Goal: Book appointment/travel/reservation

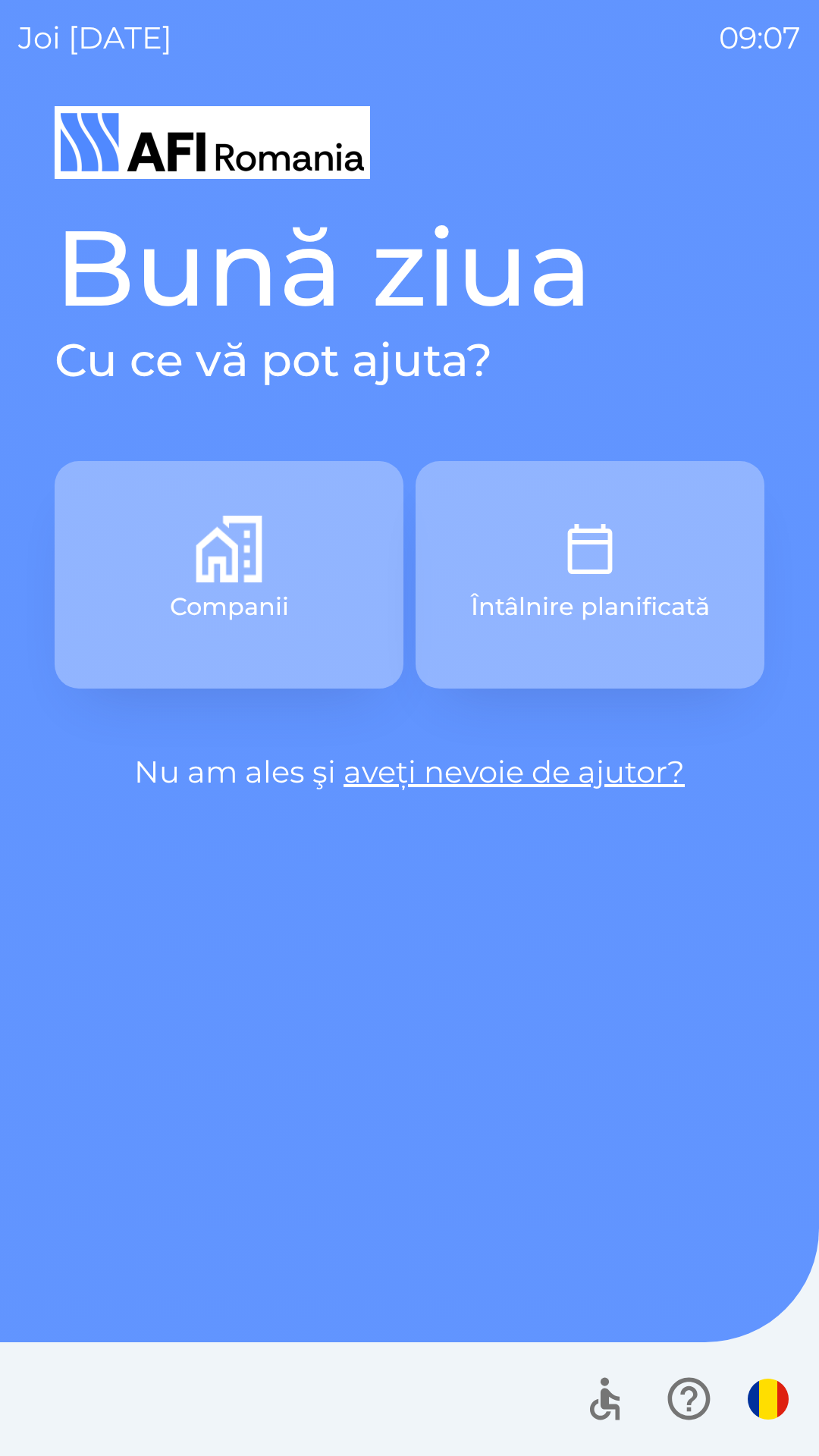
click at [170, 560] on button "Companii" at bounding box center [229, 575] width 349 height 228
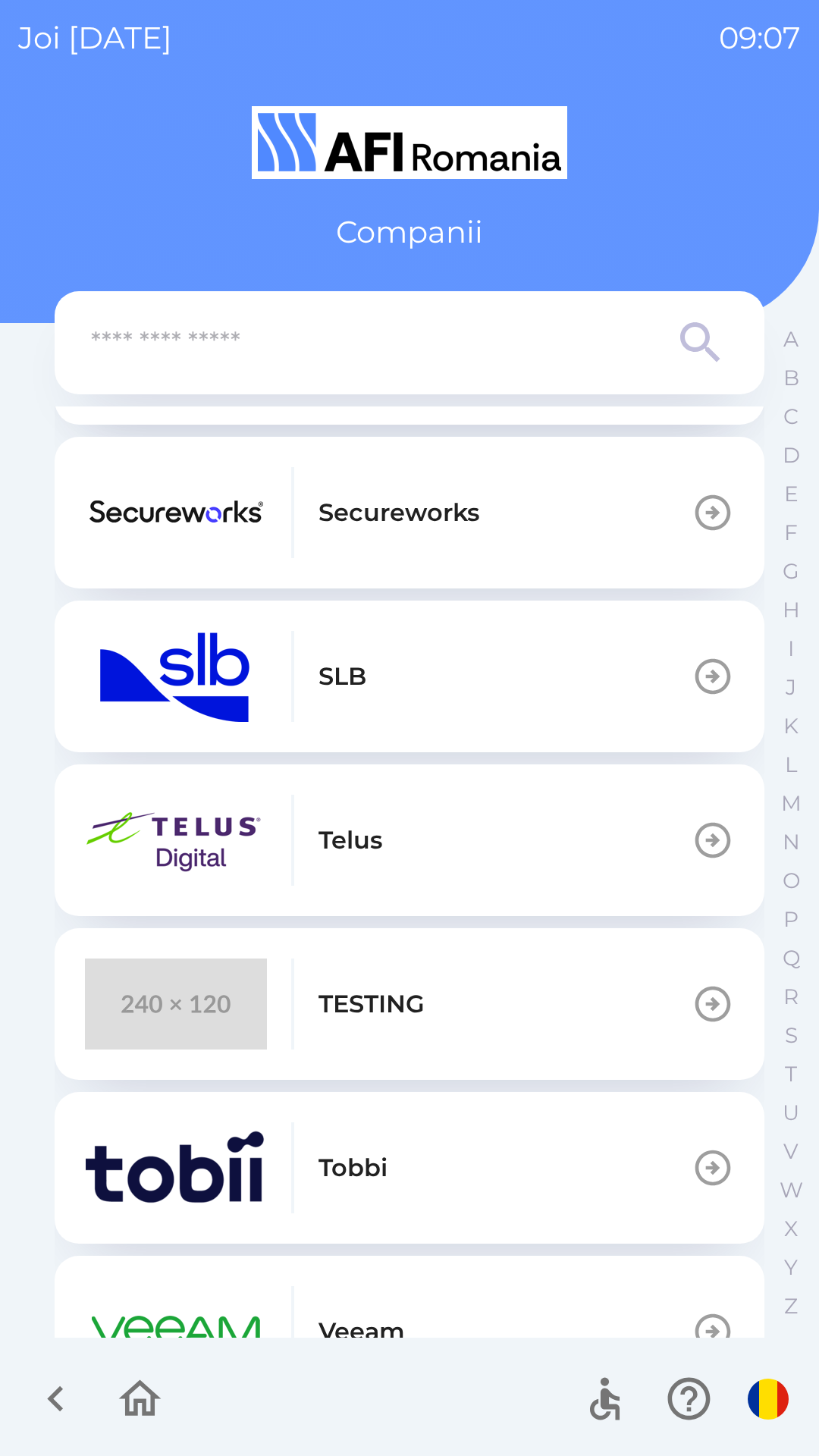
scroll to position [464, 0]
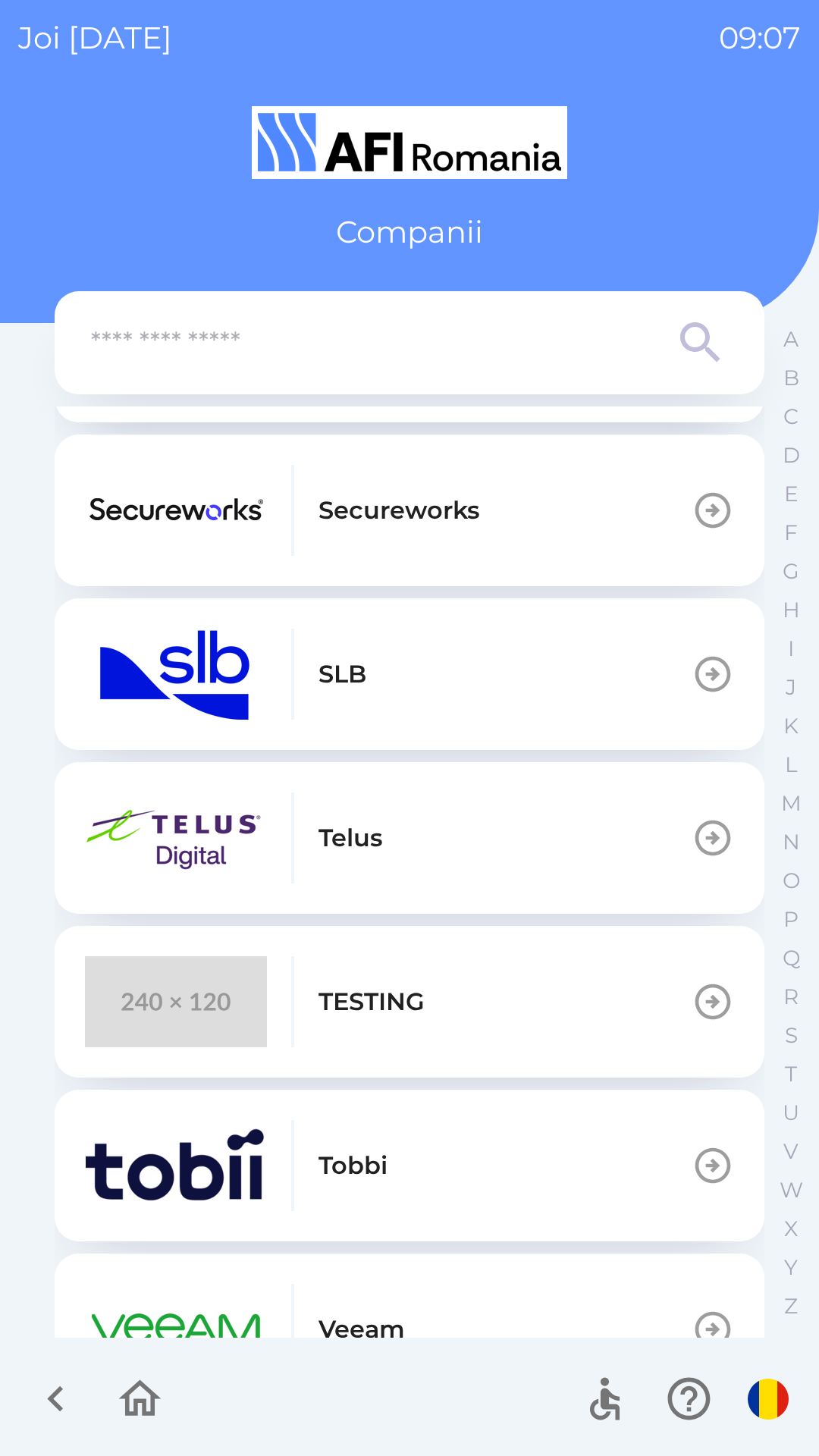
click at [109, 700] on img "button" at bounding box center [176, 674] width 182 height 91
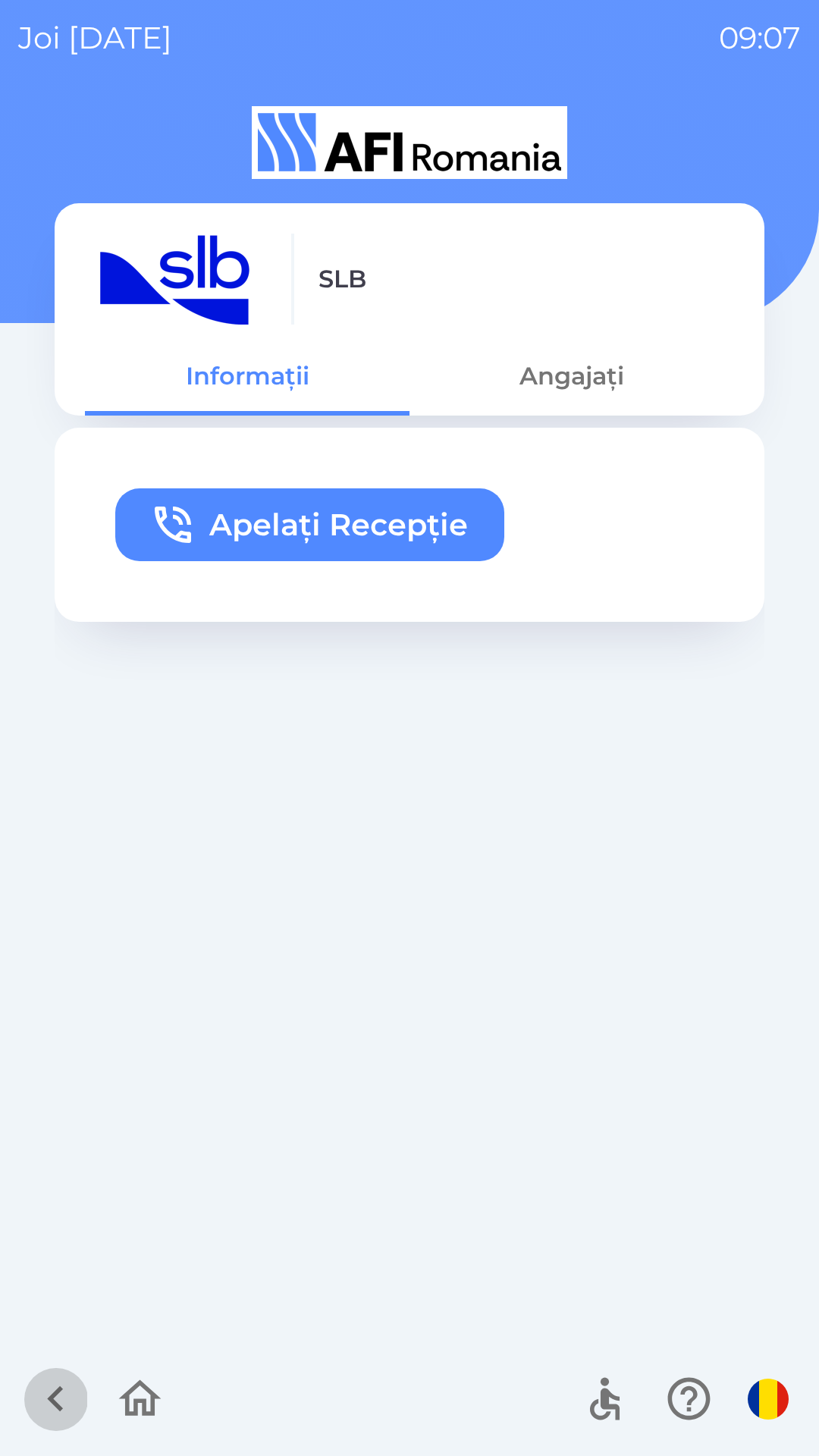
click at [44, 1381] on icon "button" at bounding box center [55, 1399] width 51 height 51
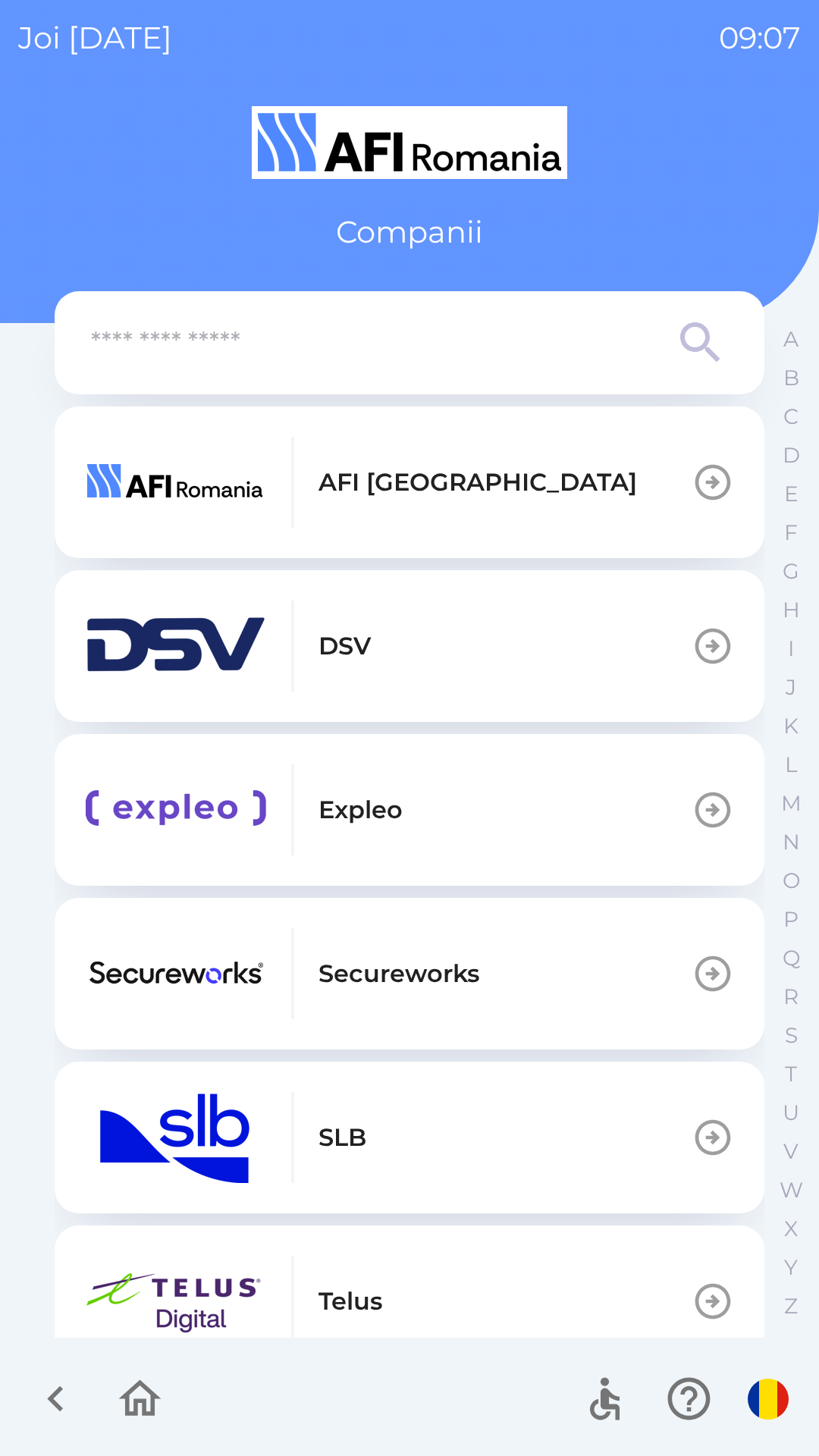
click at [110, 605] on img "button" at bounding box center [176, 646] width 182 height 91
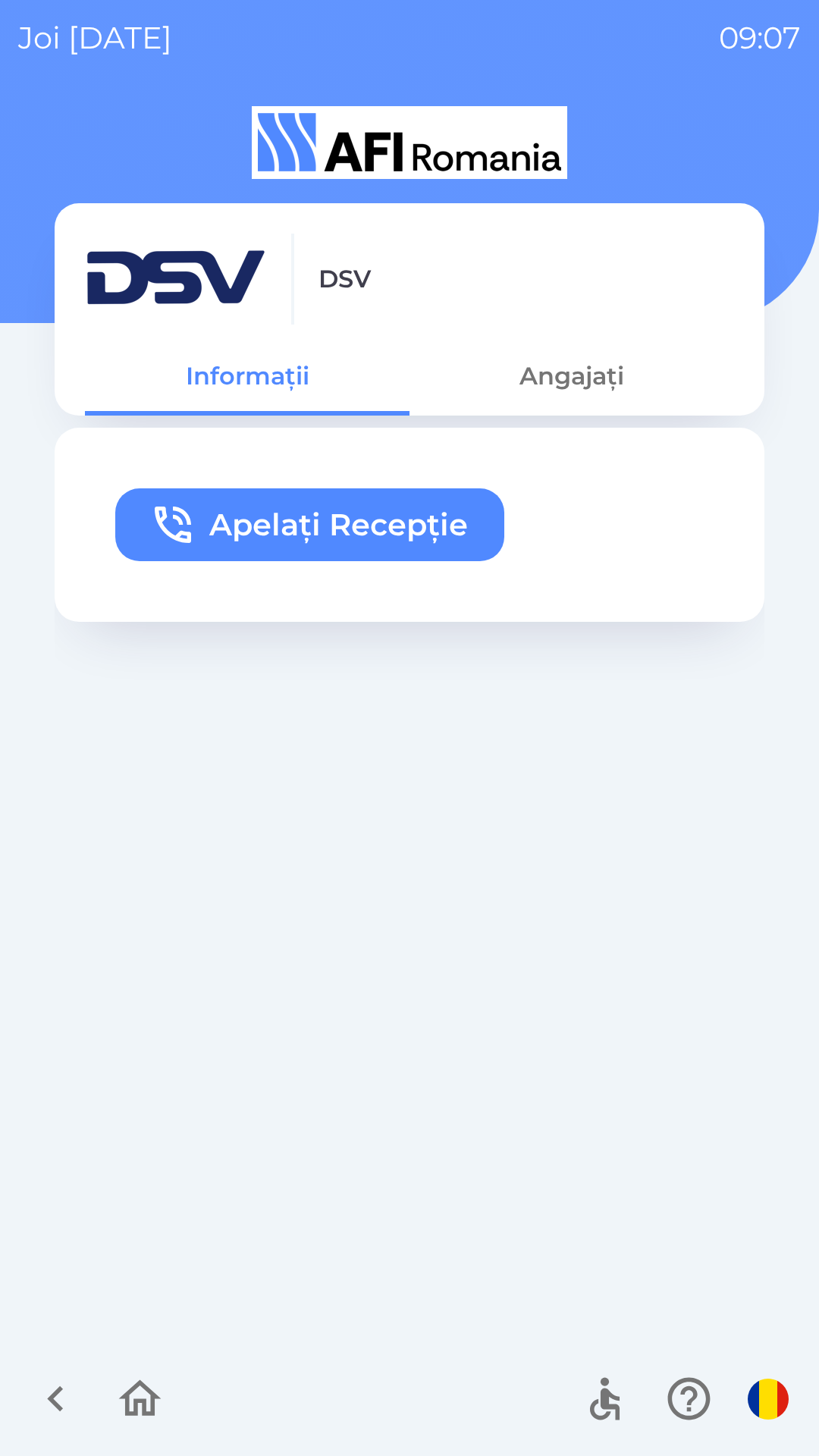
click at [47, 1372] on button "button" at bounding box center [56, 1399] width 63 height 63
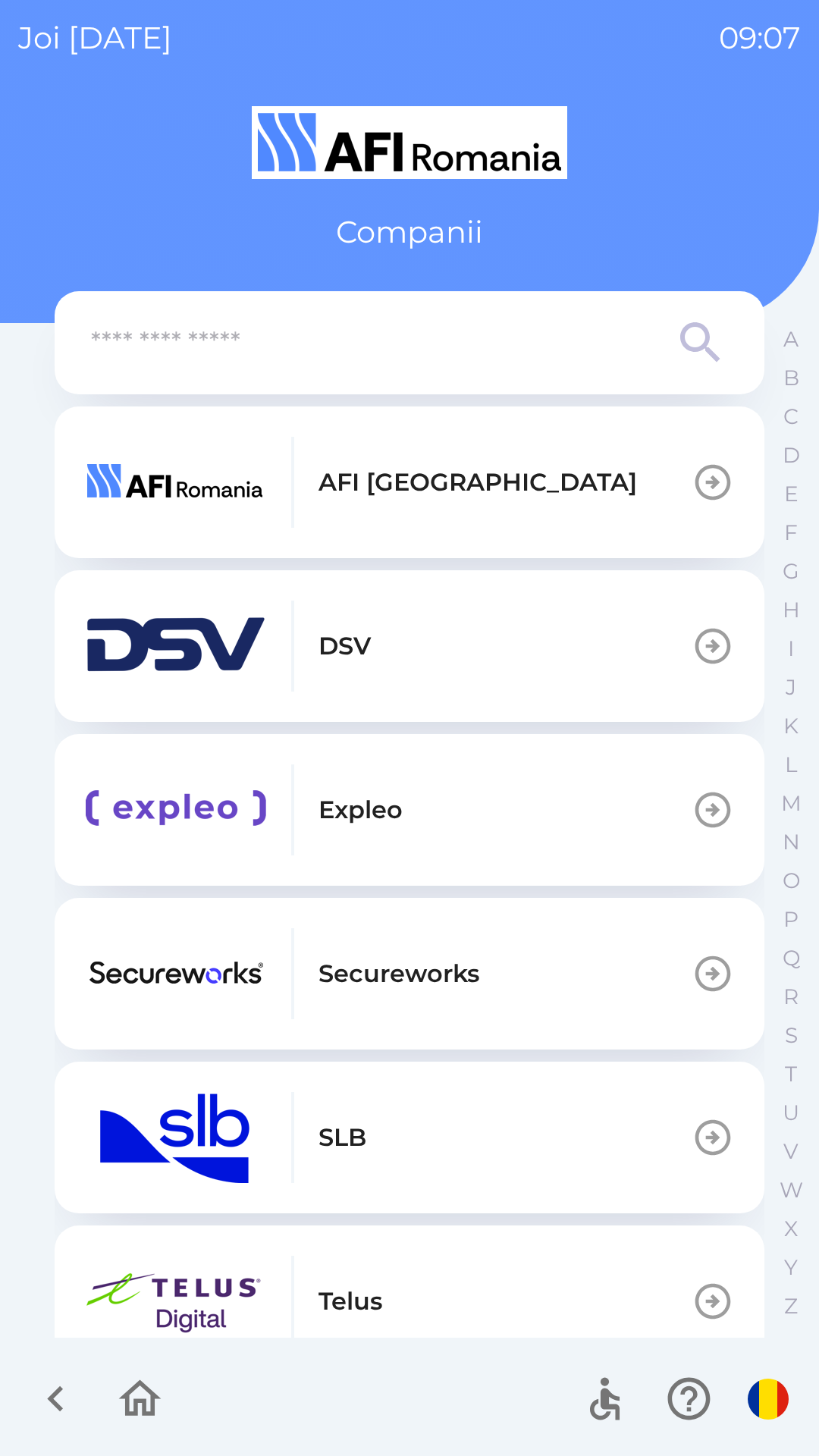
click at [122, 481] on img "button" at bounding box center [176, 482] width 182 height 91
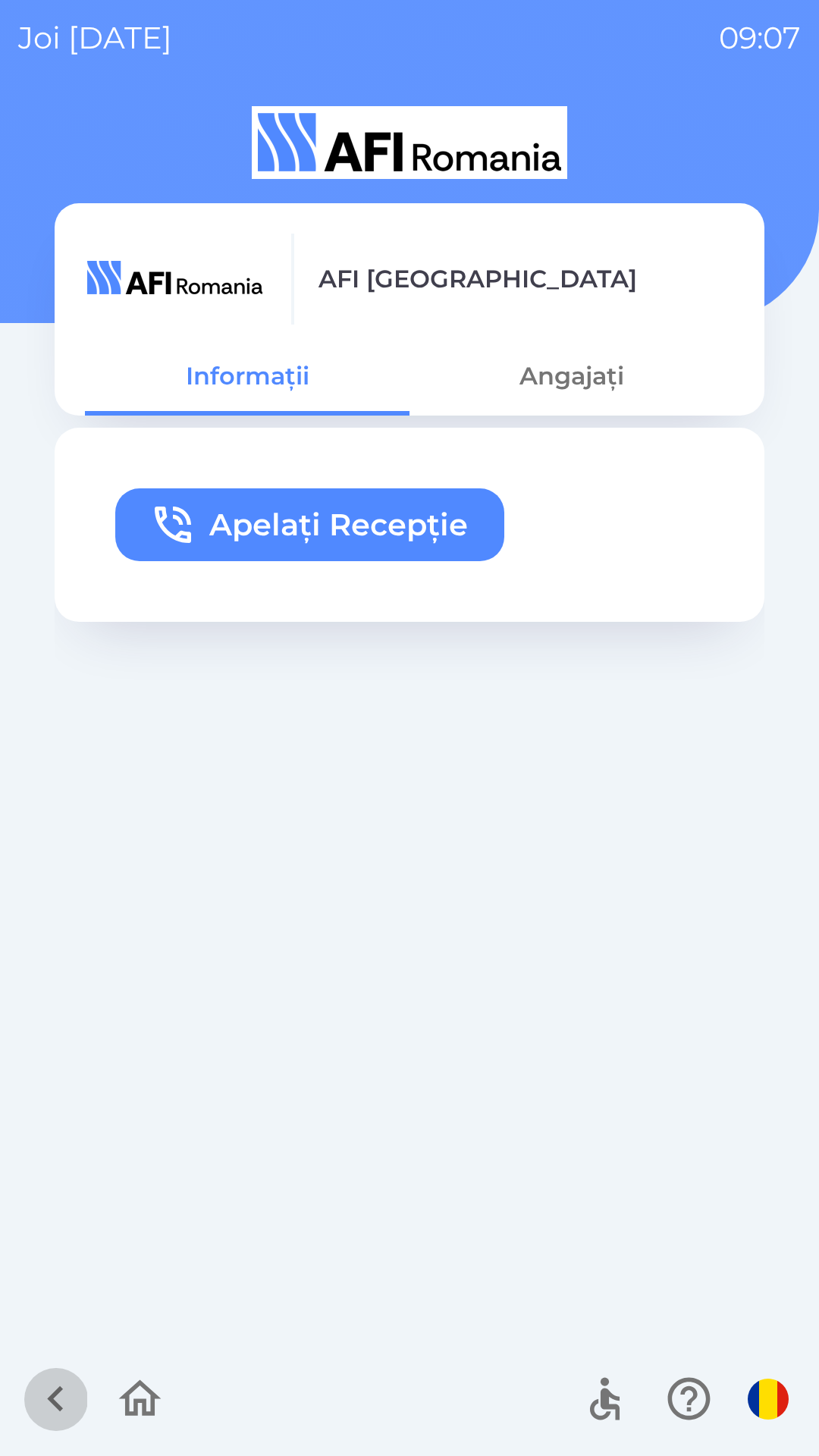
click at [61, 1390] on icon "button" at bounding box center [55, 1400] width 16 height 26
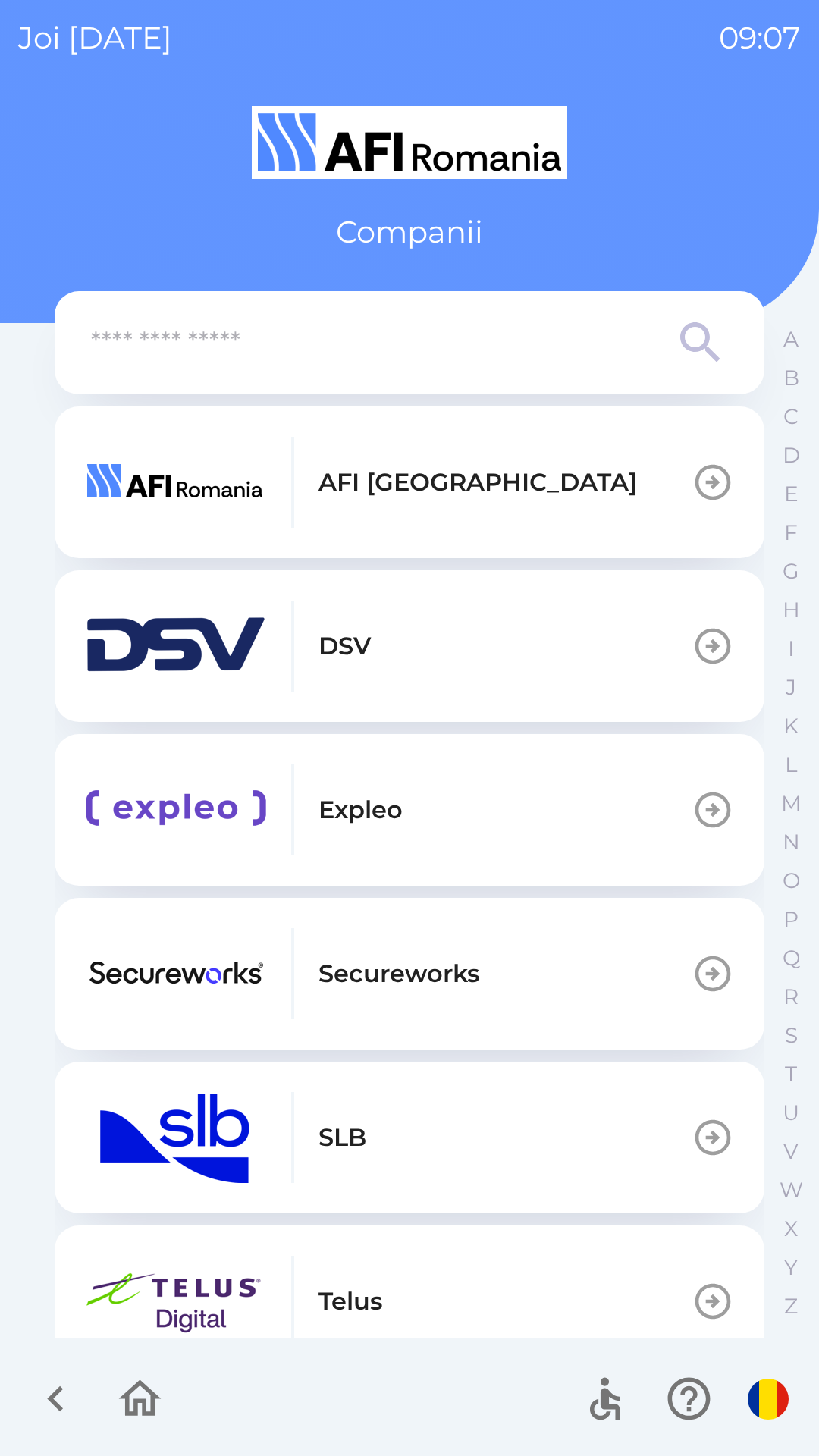
click at [101, 975] on img "button" at bounding box center [176, 974] width 182 height 91
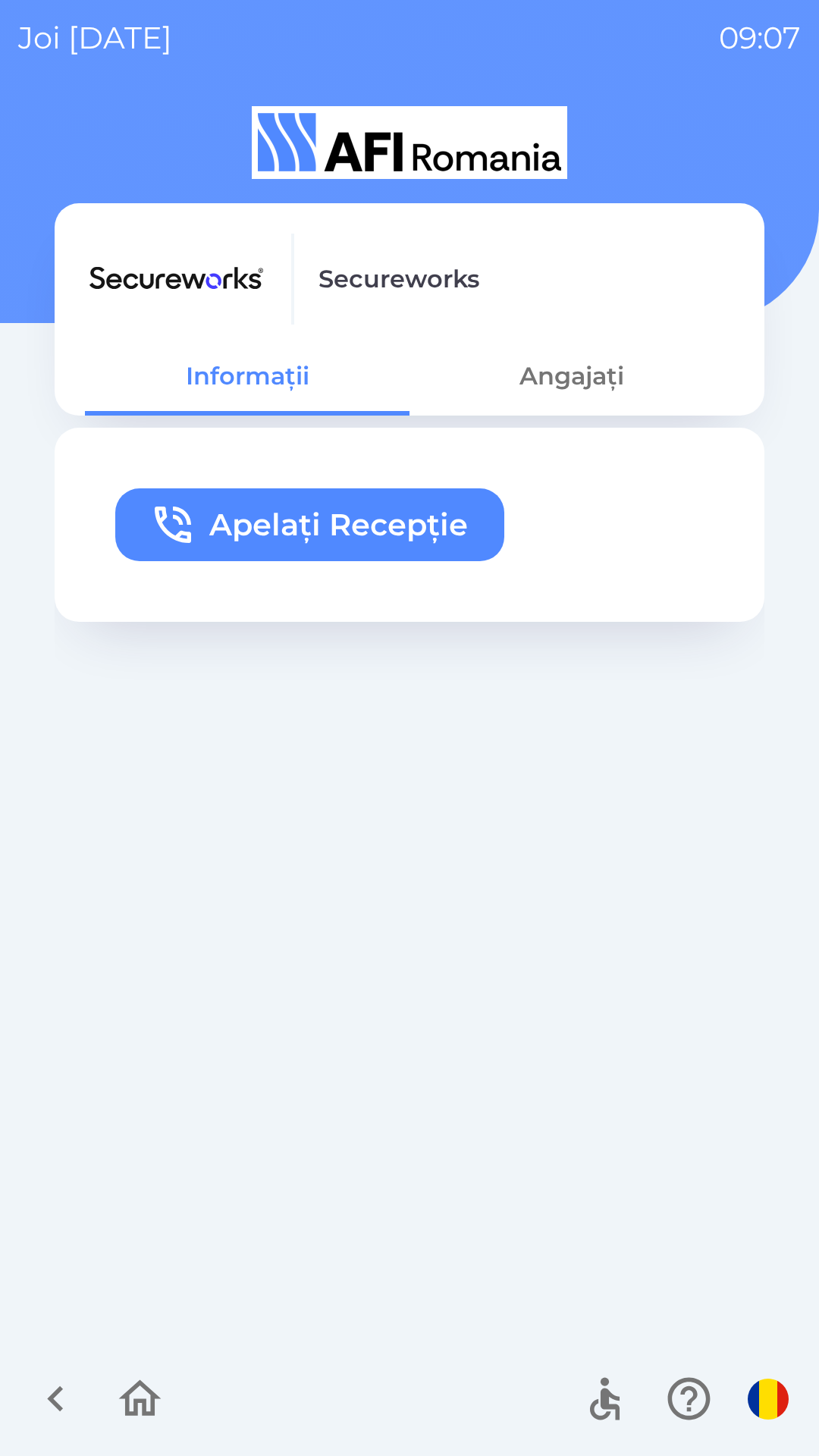
click at [25, 1388] on button "button" at bounding box center [56, 1399] width 63 height 63
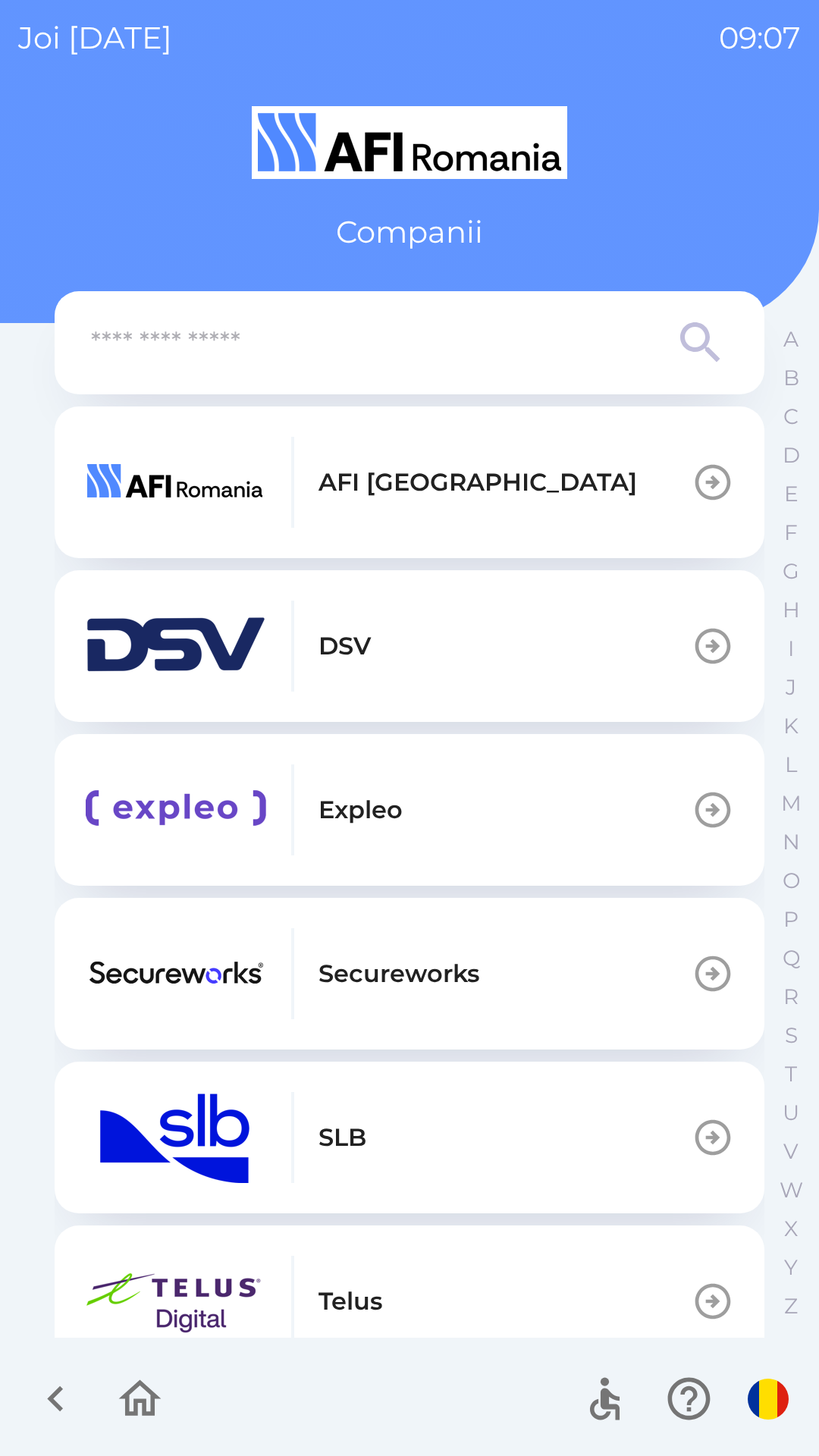
click at [163, 783] on img "button" at bounding box center [176, 810] width 182 height 91
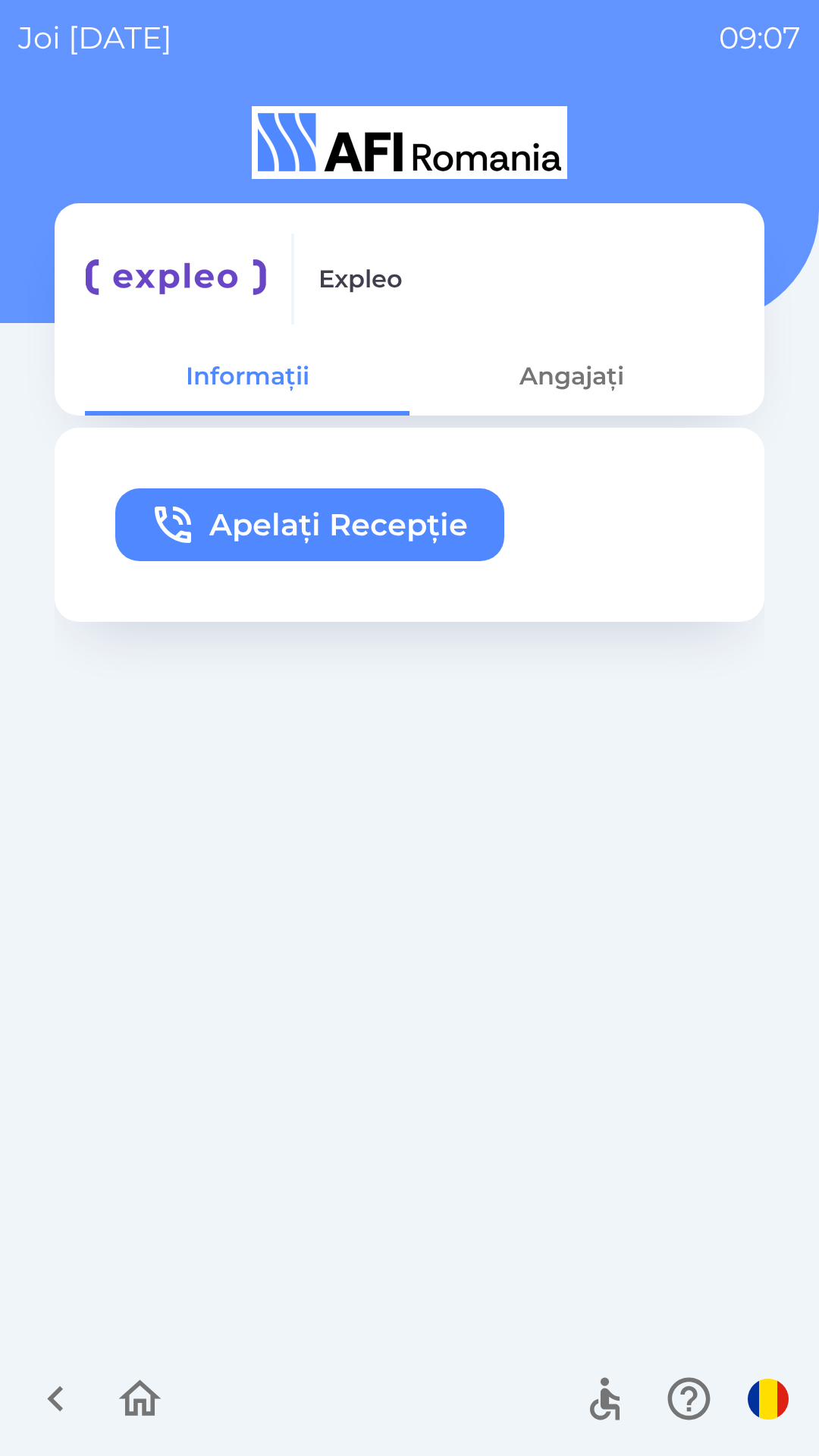
click at [28, 1401] on button "button" at bounding box center [56, 1399] width 63 height 63
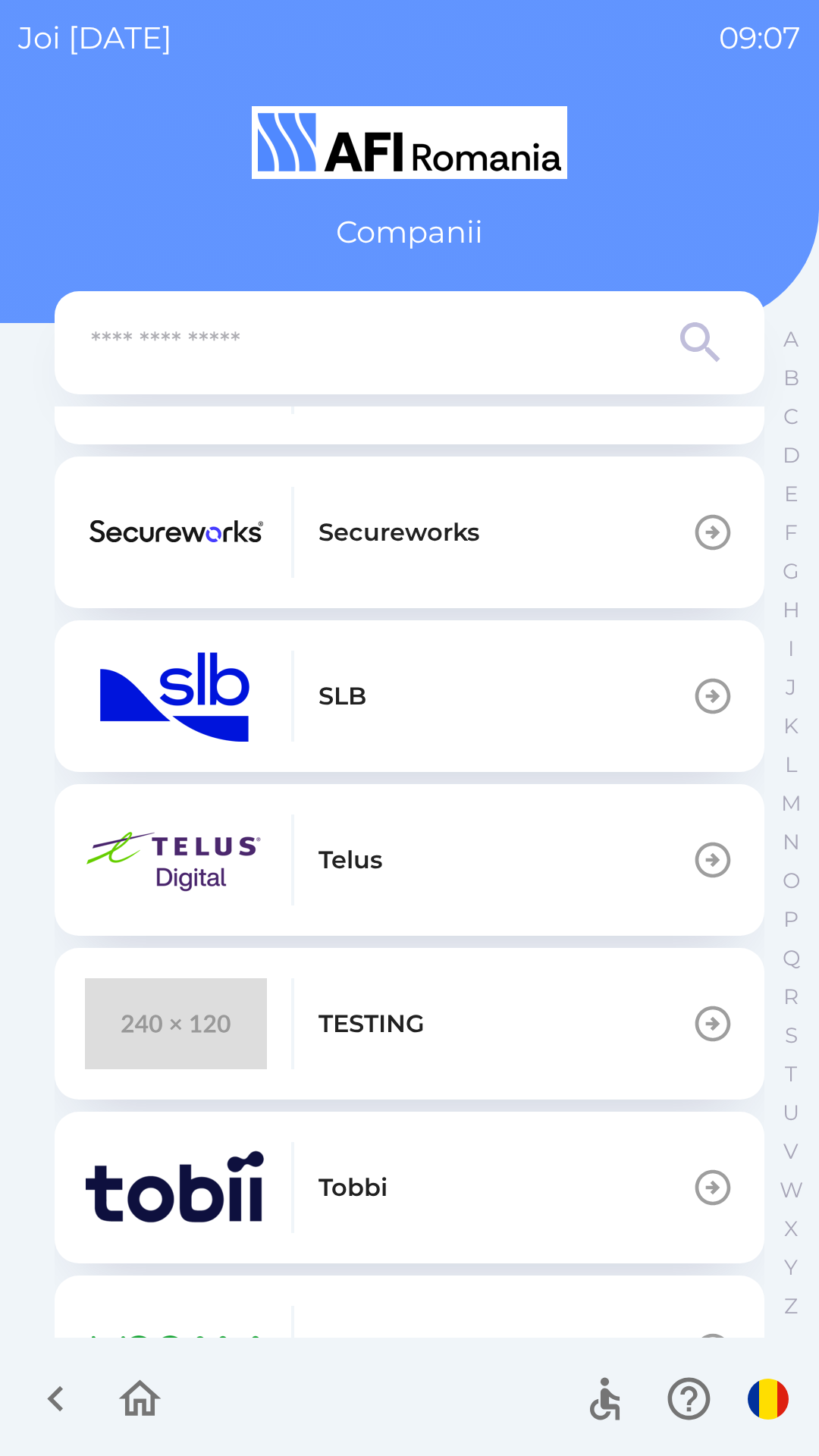
scroll to position [443, 0]
click at [139, 1046] on img "button" at bounding box center [176, 1022] width 182 height 91
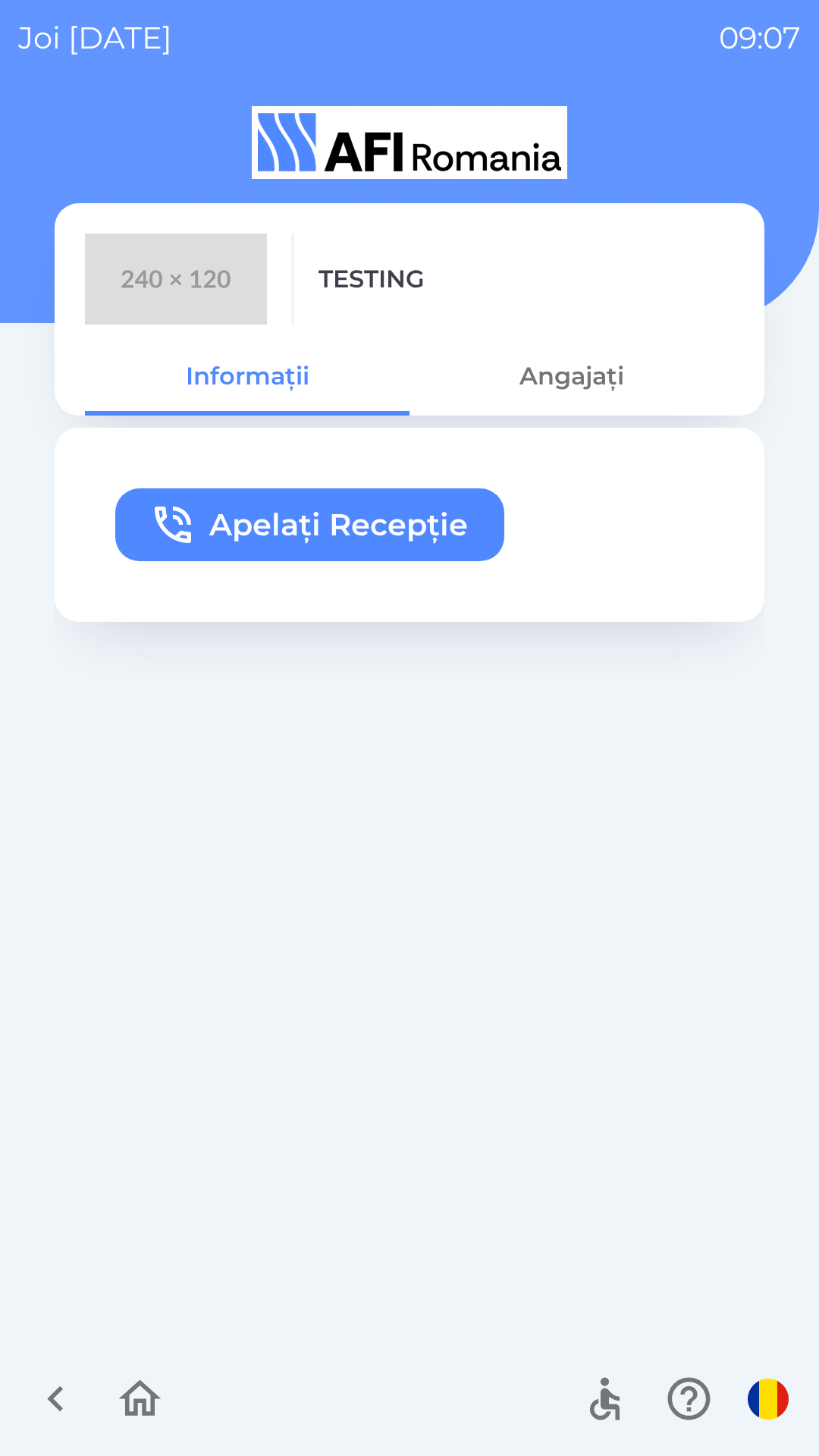
click at [30, 1387] on icon "button" at bounding box center [55, 1399] width 51 height 51
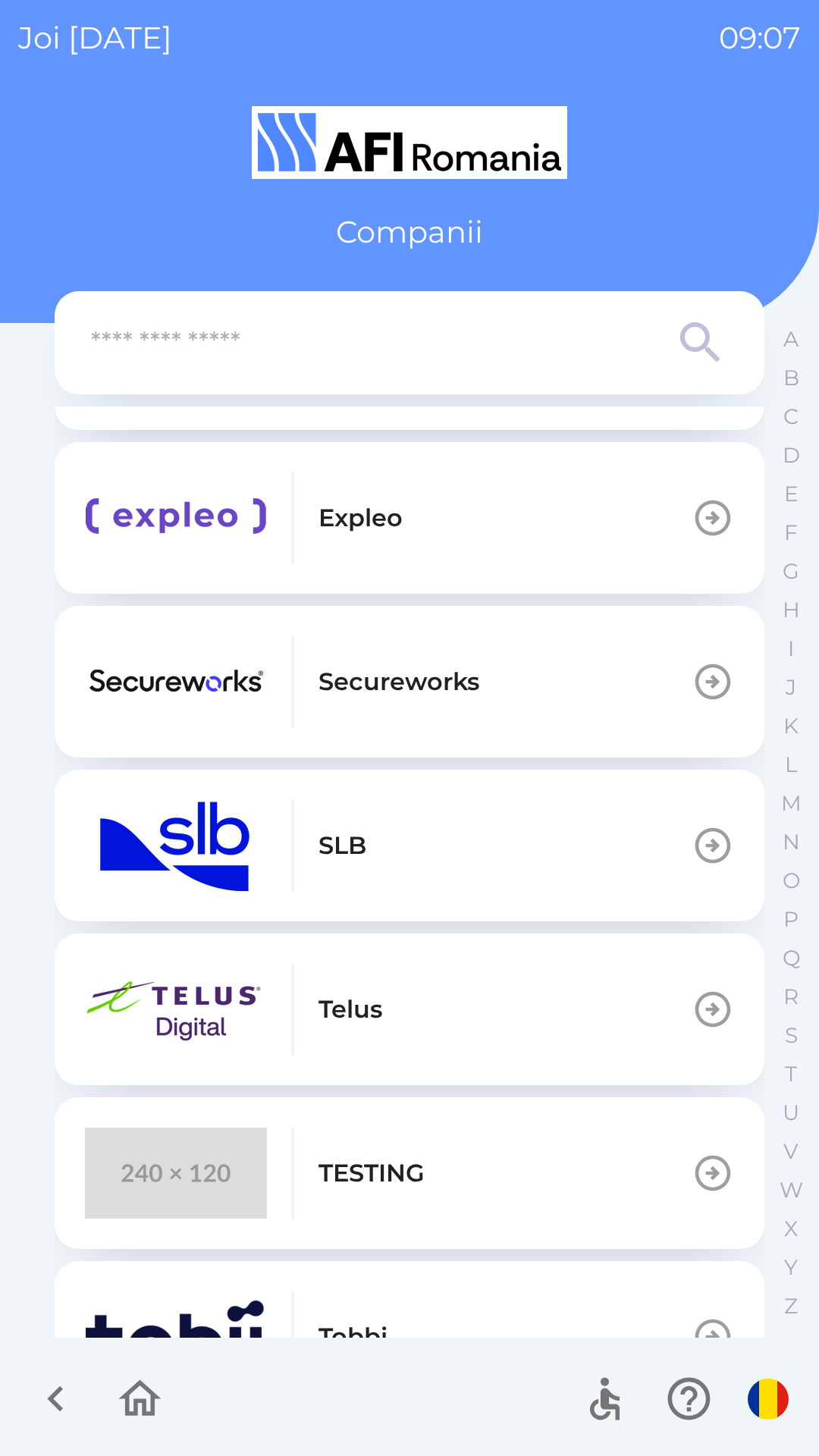
scroll to position [387, 0]
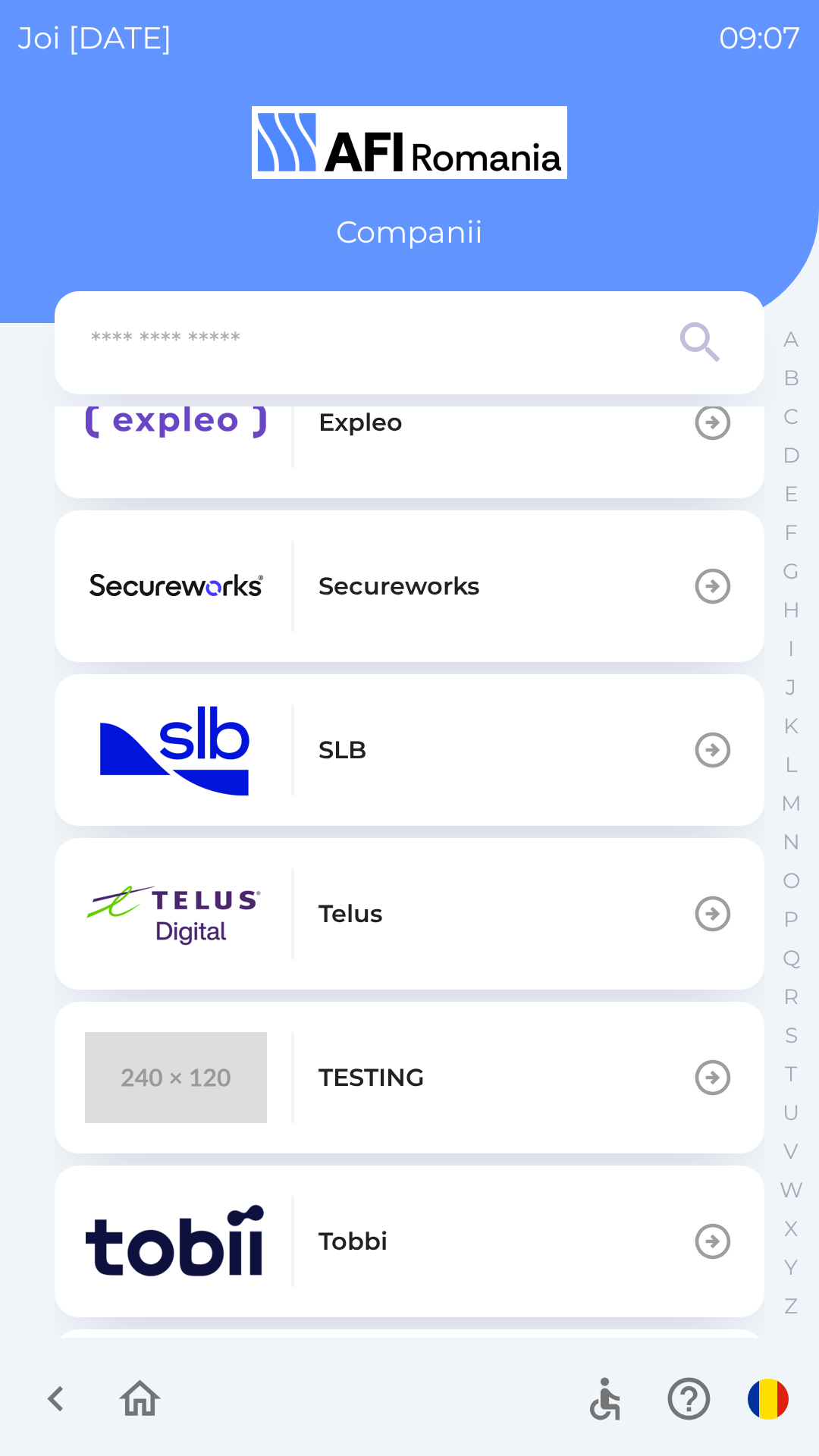
click at [177, 944] on img "button" at bounding box center [176, 914] width 182 height 91
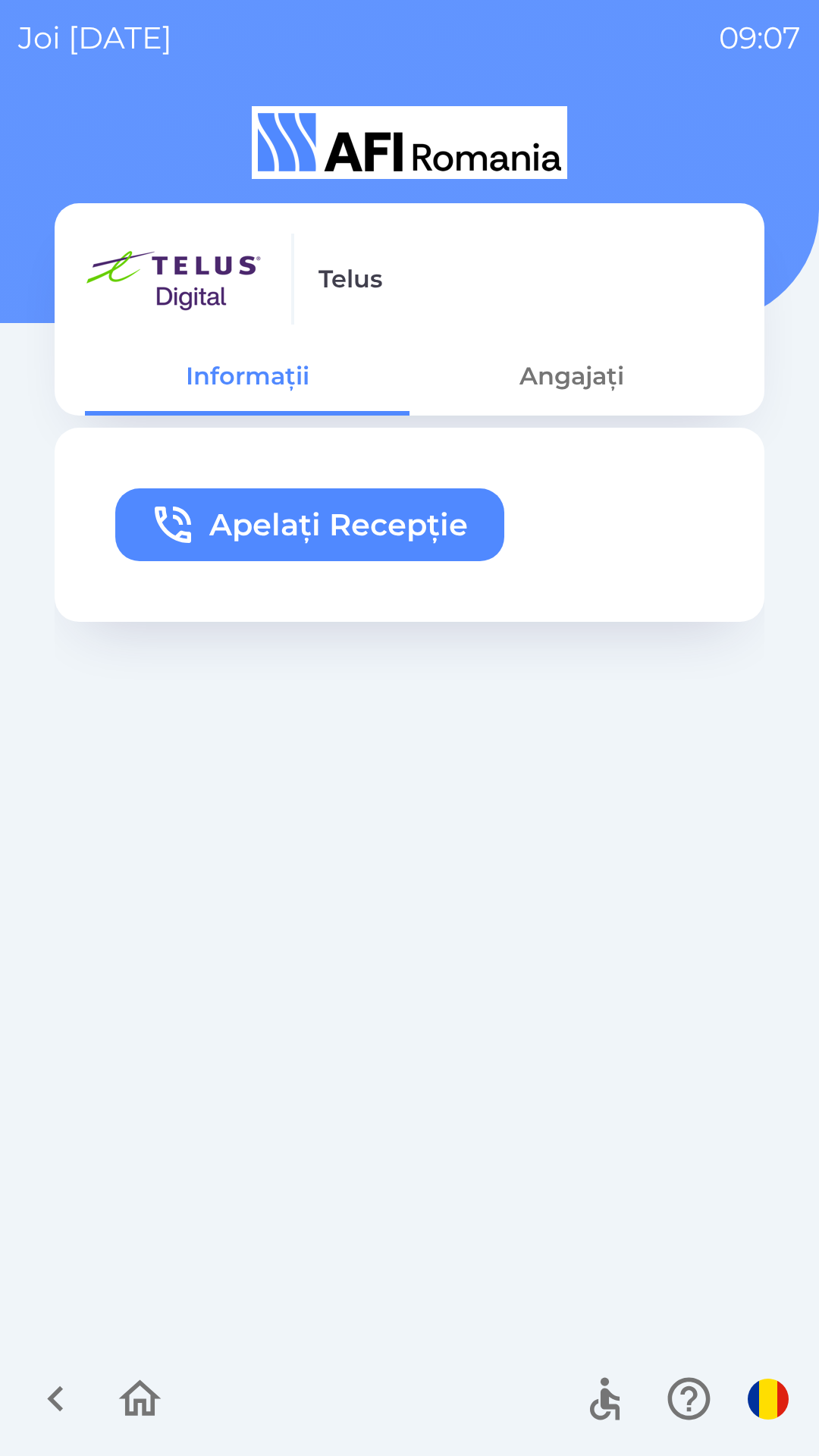
click at [56, 1370] on button "button" at bounding box center [56, 1399] width 63 height 63
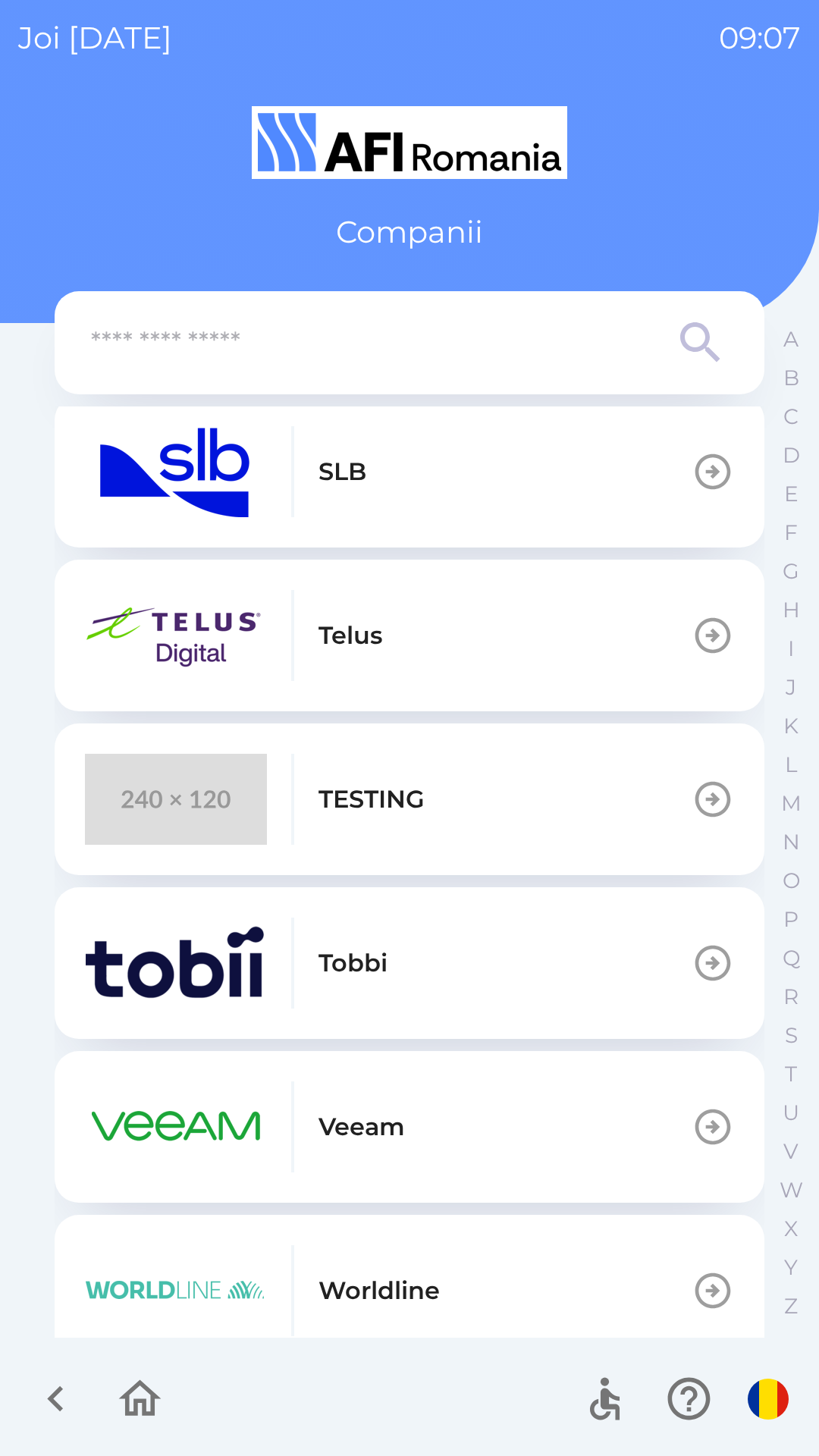
scroll to position [683, 0]
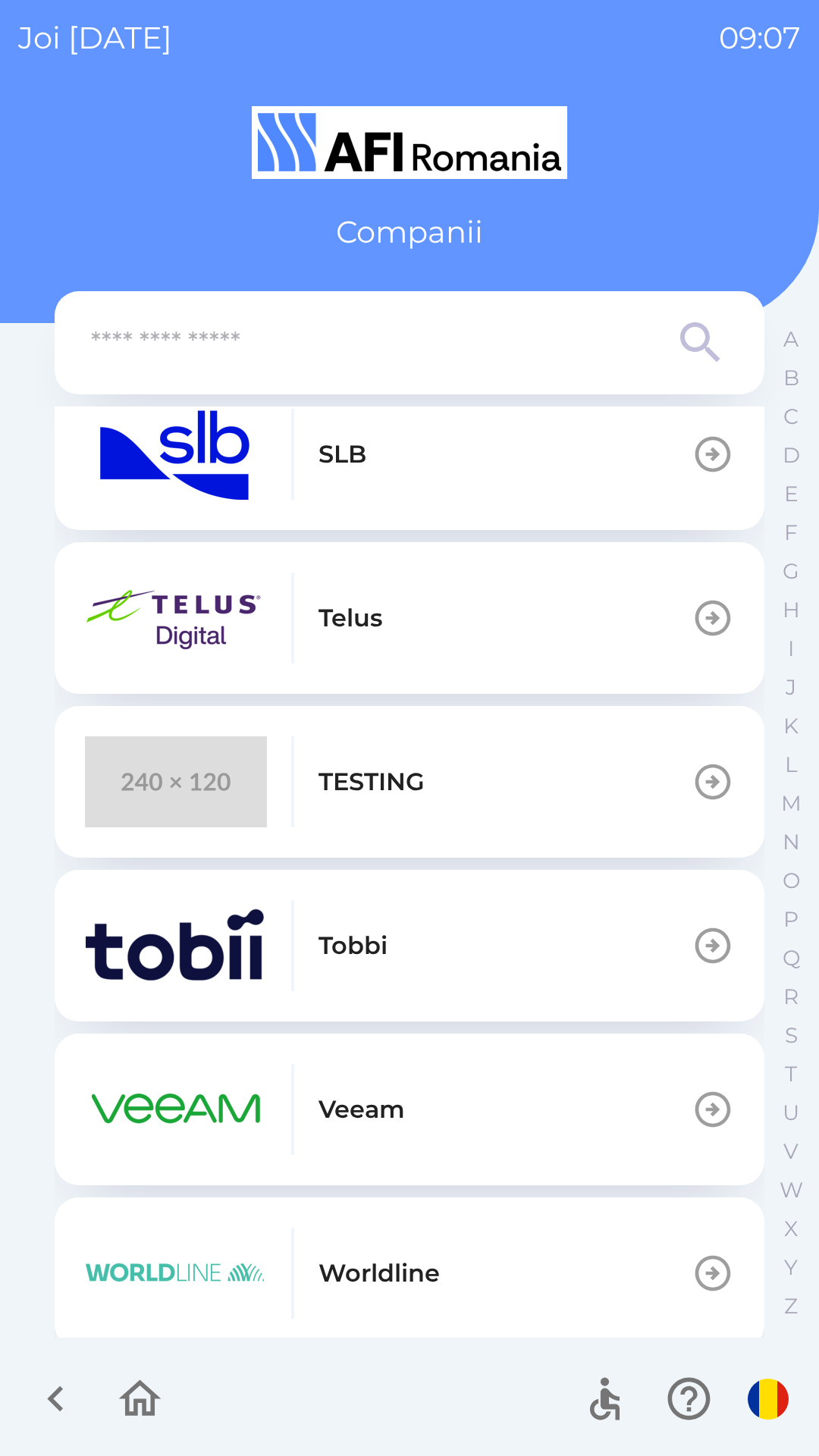
click at [195, 986] on img "button" at bounding box center [176, 946] width 182 height 91
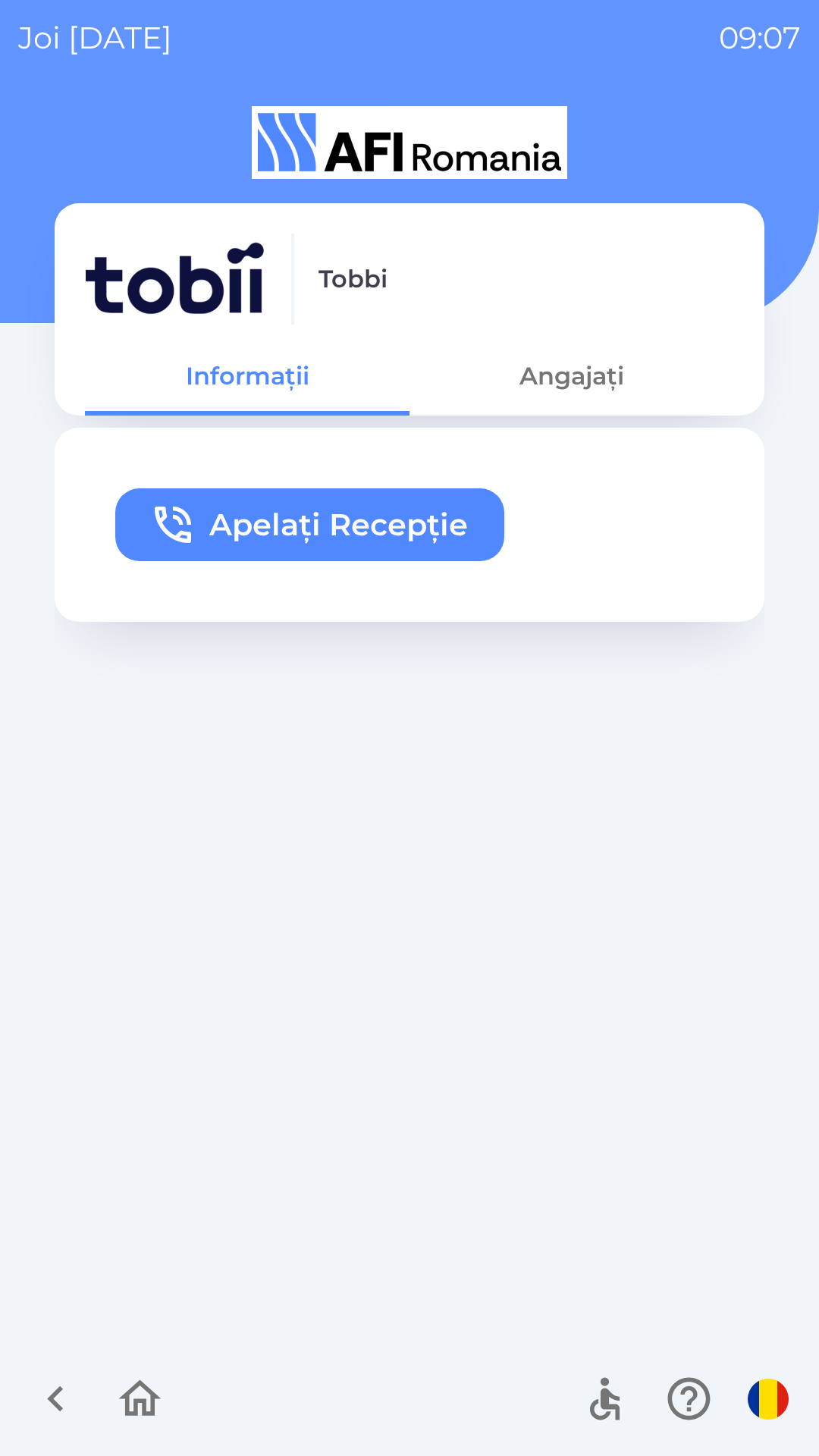
click at [54, 1373] on button "button" at bounding box center [56, 1399] width 63 height 63
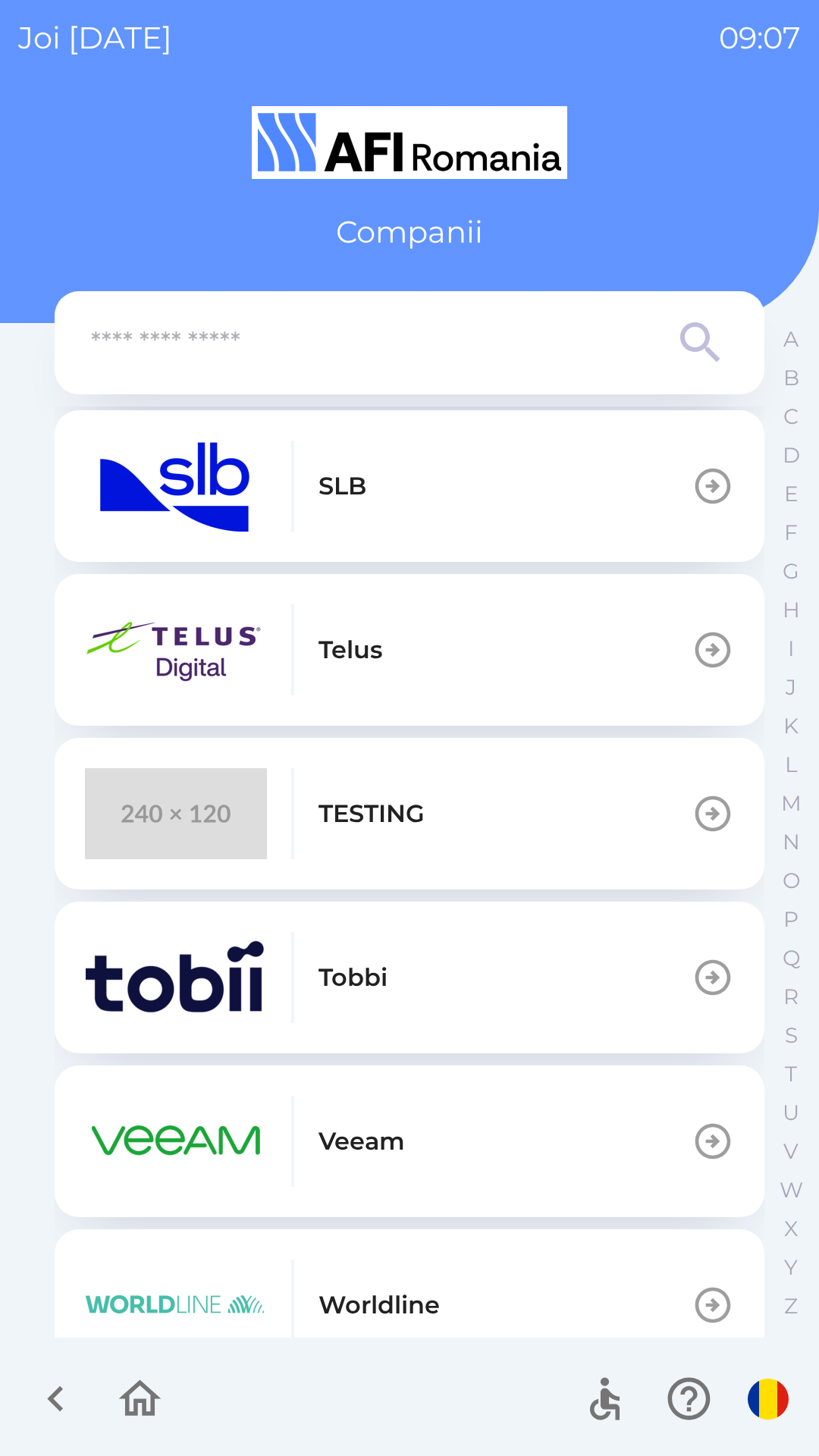
scroll to position [695, 0]
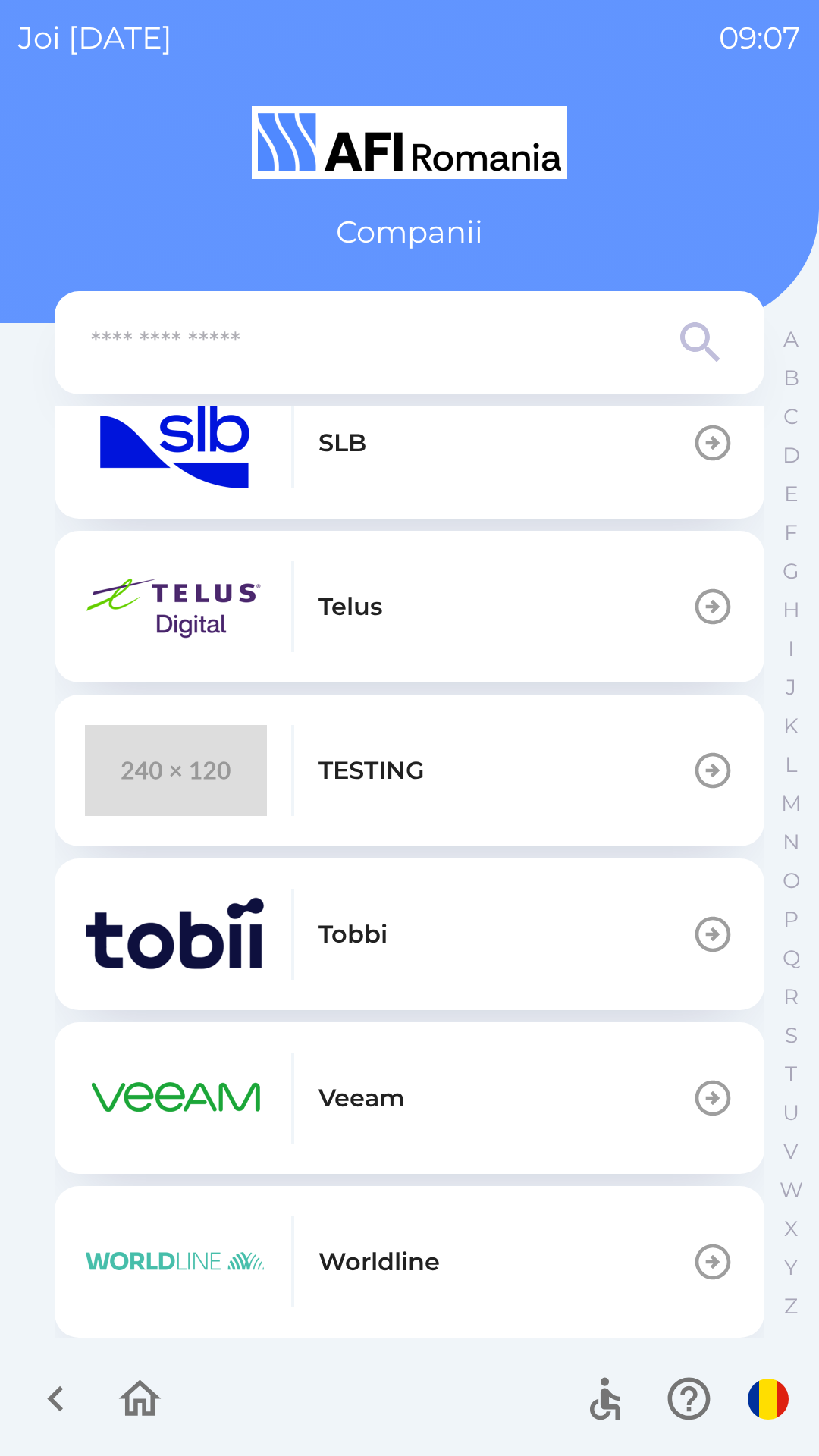
click at [154, 1115] on img "button" at bounding box center [176, 1098] width 182 height 91
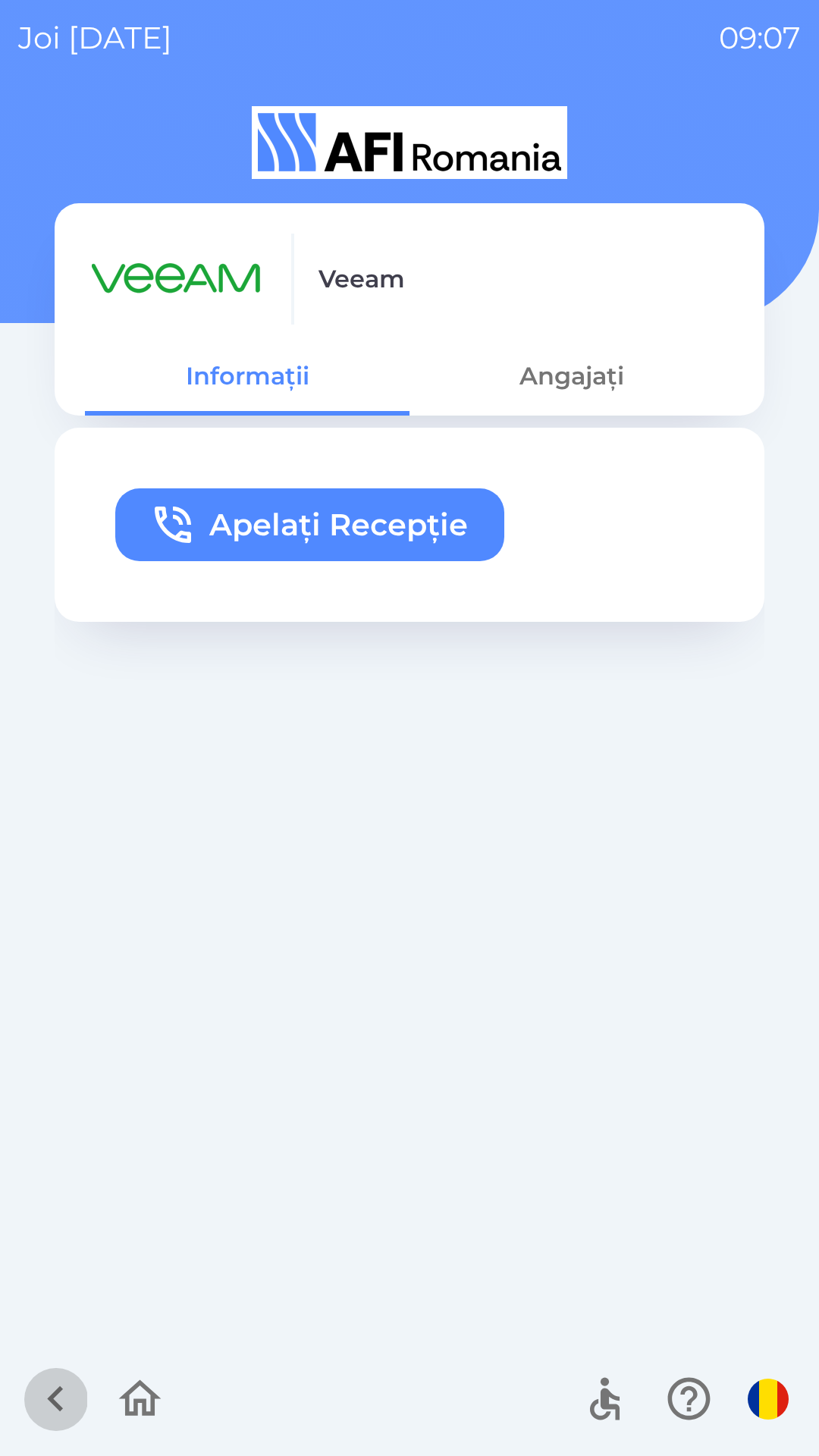
click at [55, 1389] on icon "button" at bounding box center [55, 1399] width 51 height 51
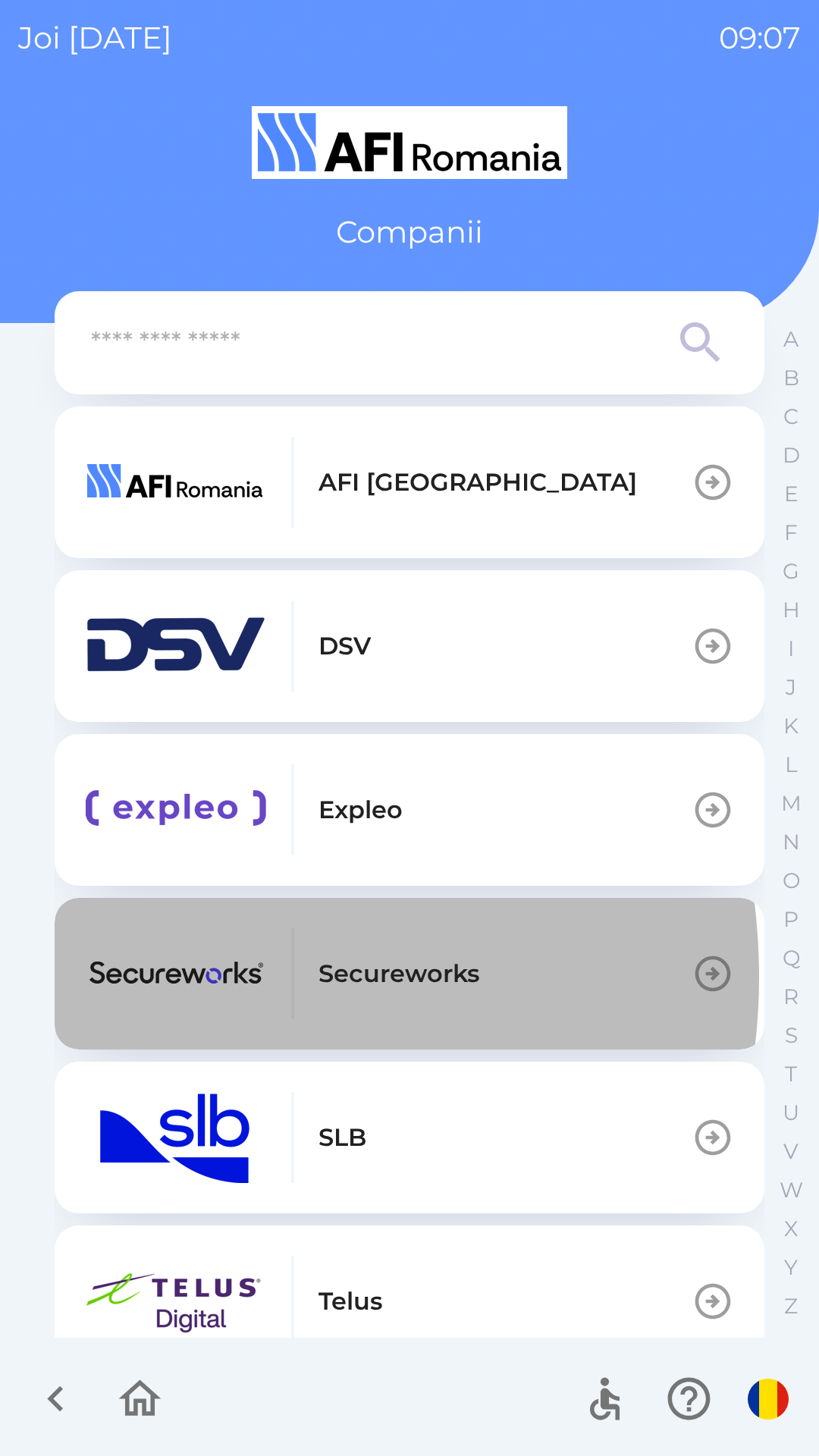
click at [164, 977] on img "button" at bounding box center [176, 974] width 182 height 91
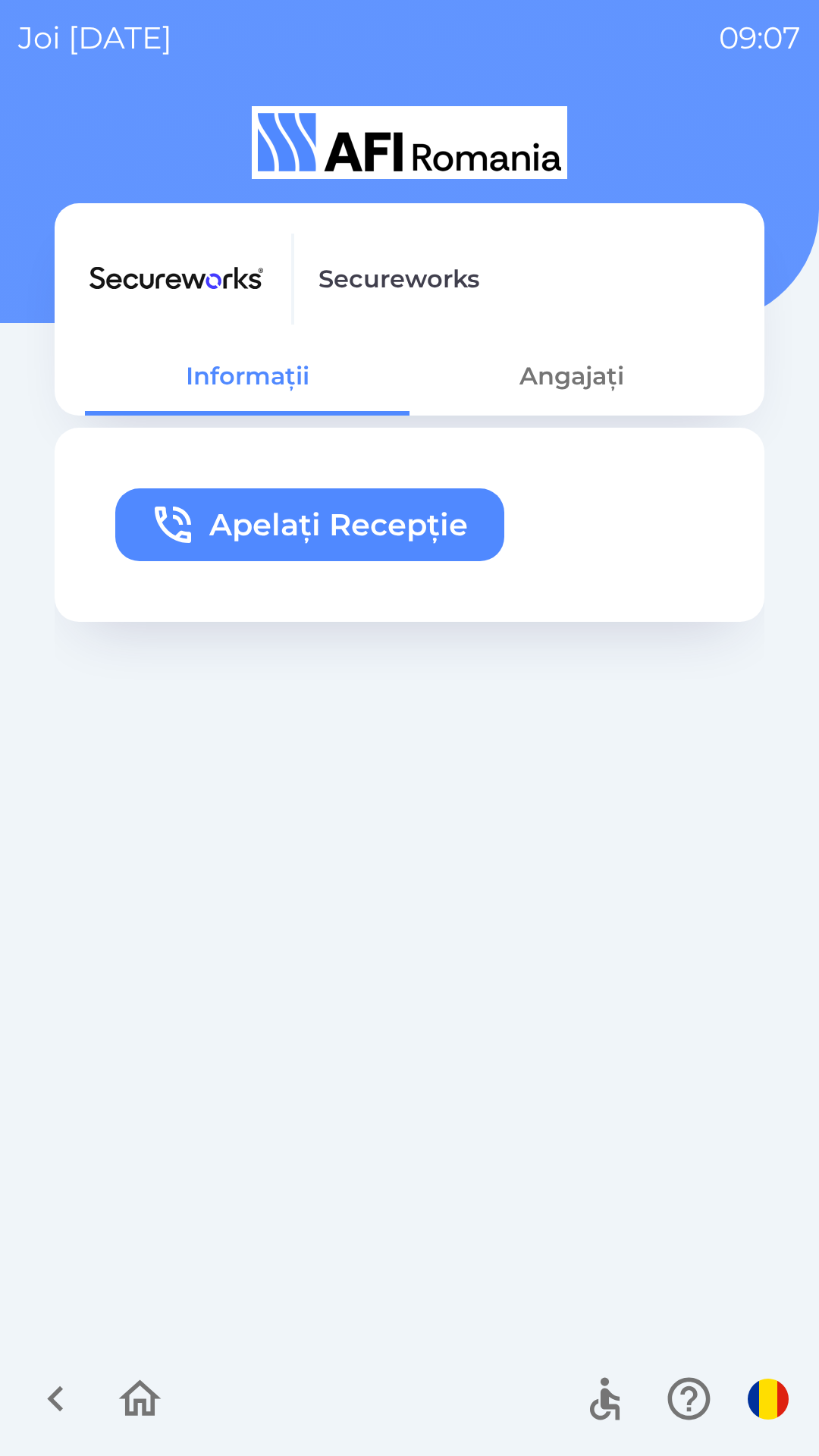
click at [39, 1372] on button "button" at bounding box center [56, 1399] width 63 height 63
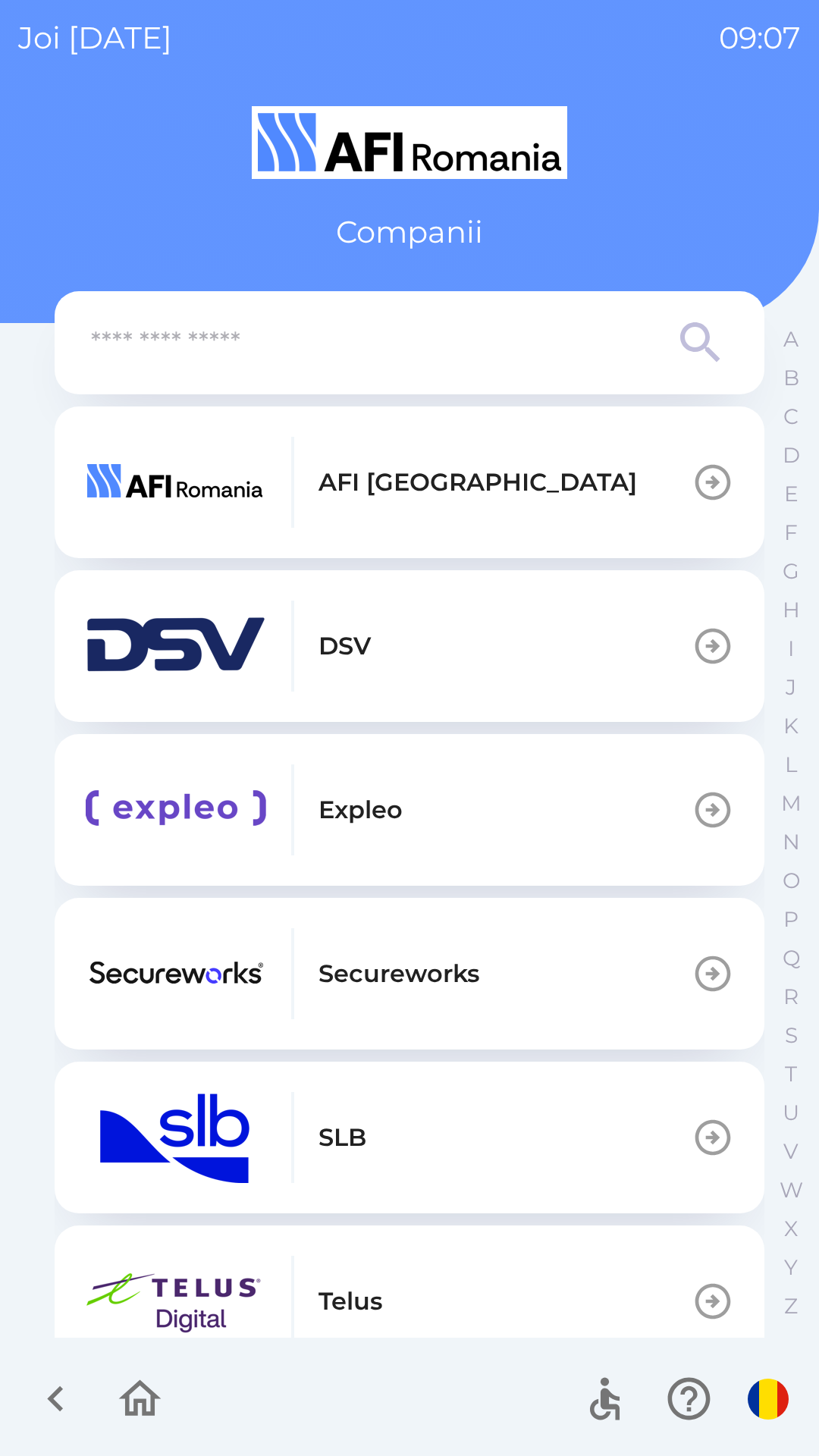
click at [131, 823] on img "button" at bounding box center [176, 810] width 182 height 91
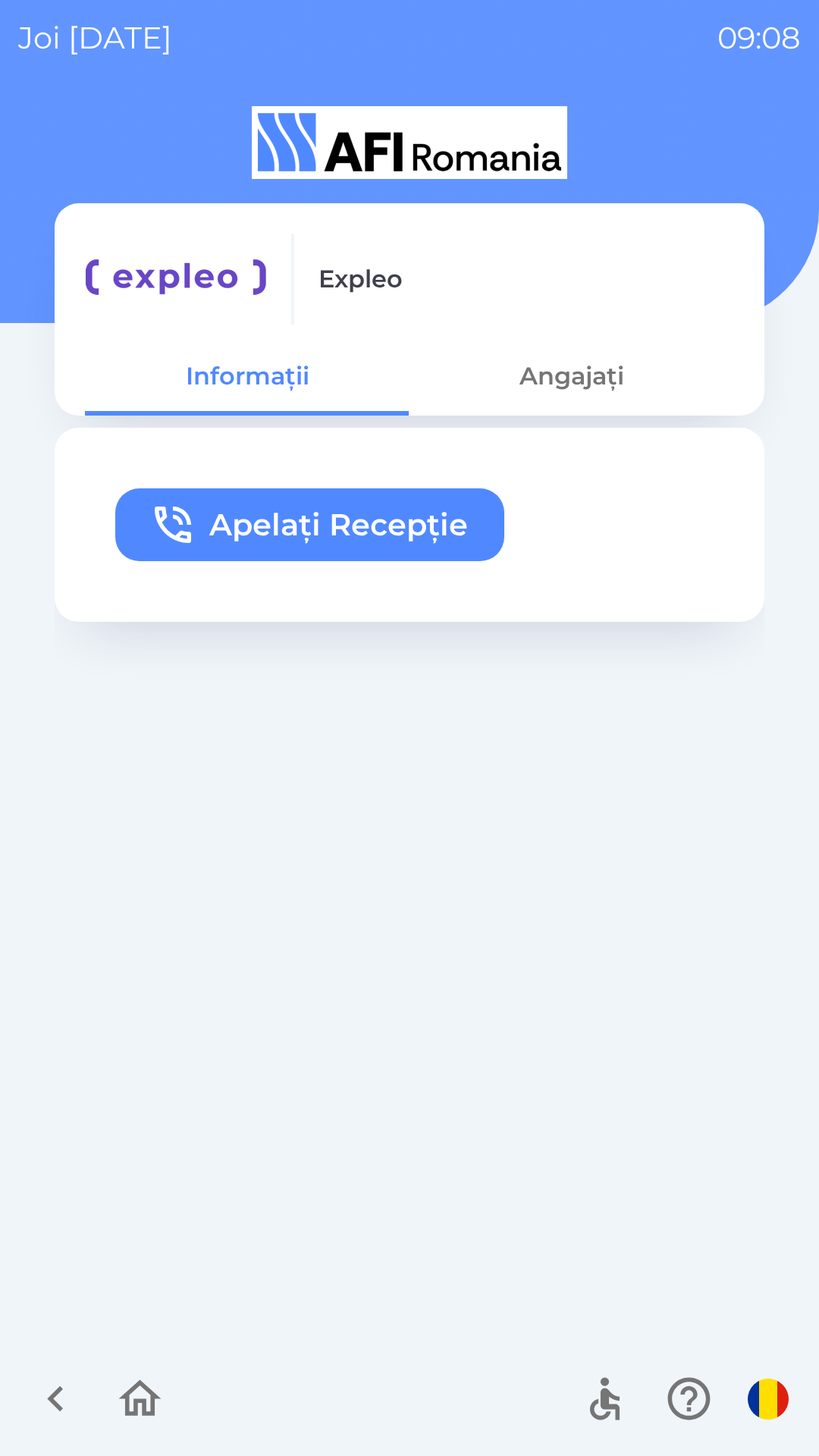
click at [58, 1389] on icon "button" at bounding box center [55, 1399] width 51 height 51
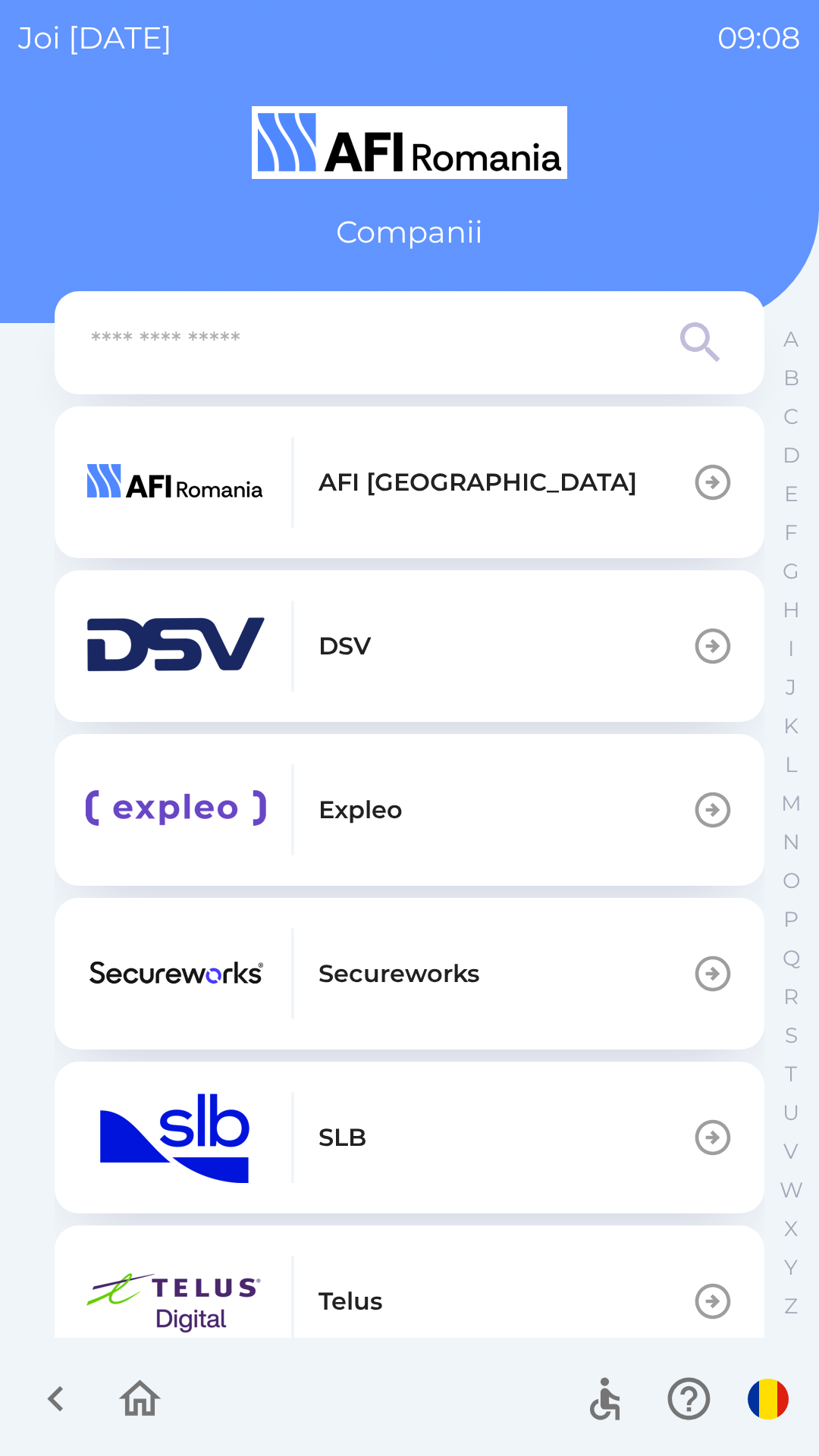
click at [141, 659] on img "button" at bounding box center [176, 646] width 182 height 91
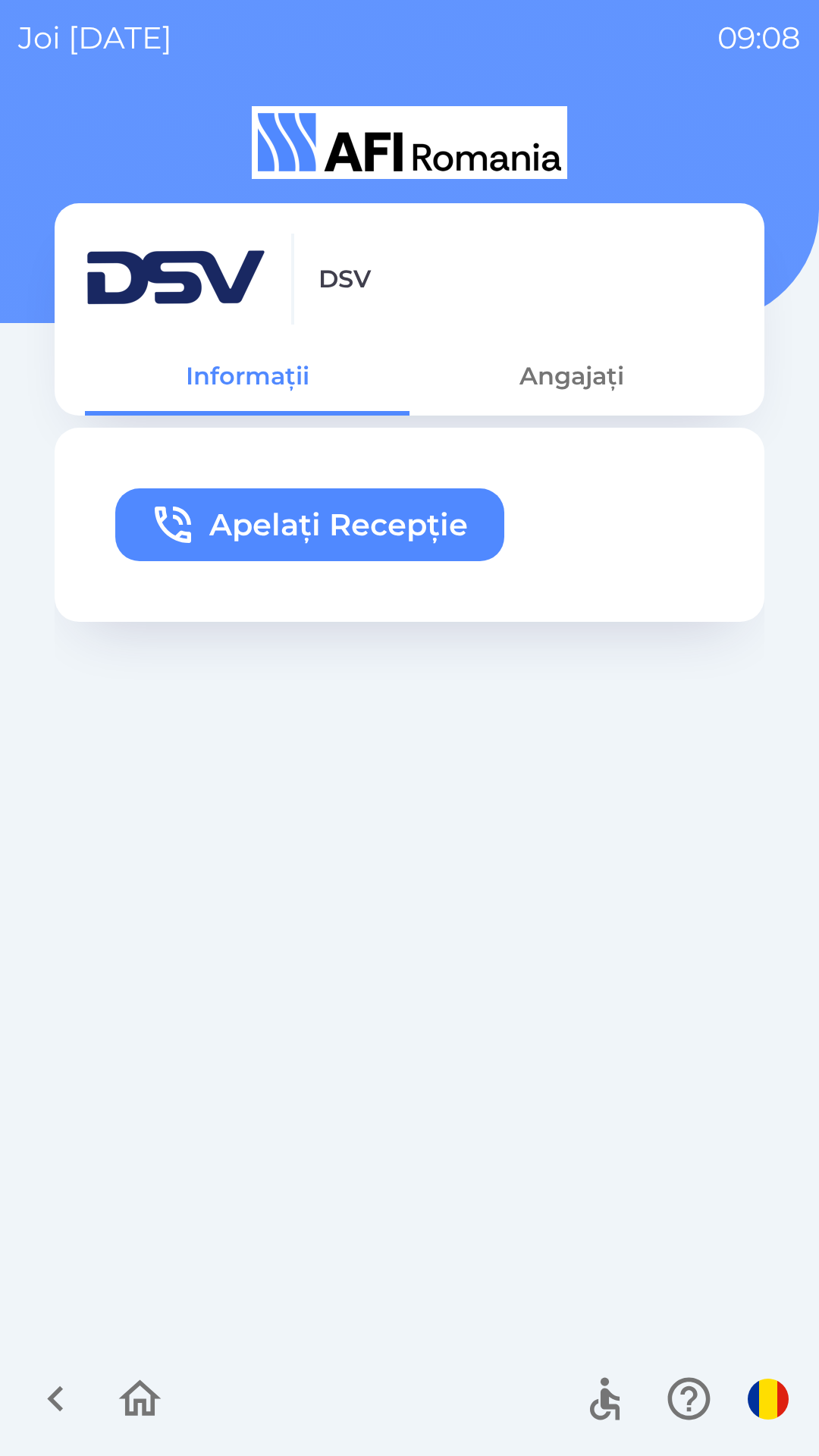
click at [73, 1380] on icon "button" at bounding box center [55, 1399] width 51 height 51
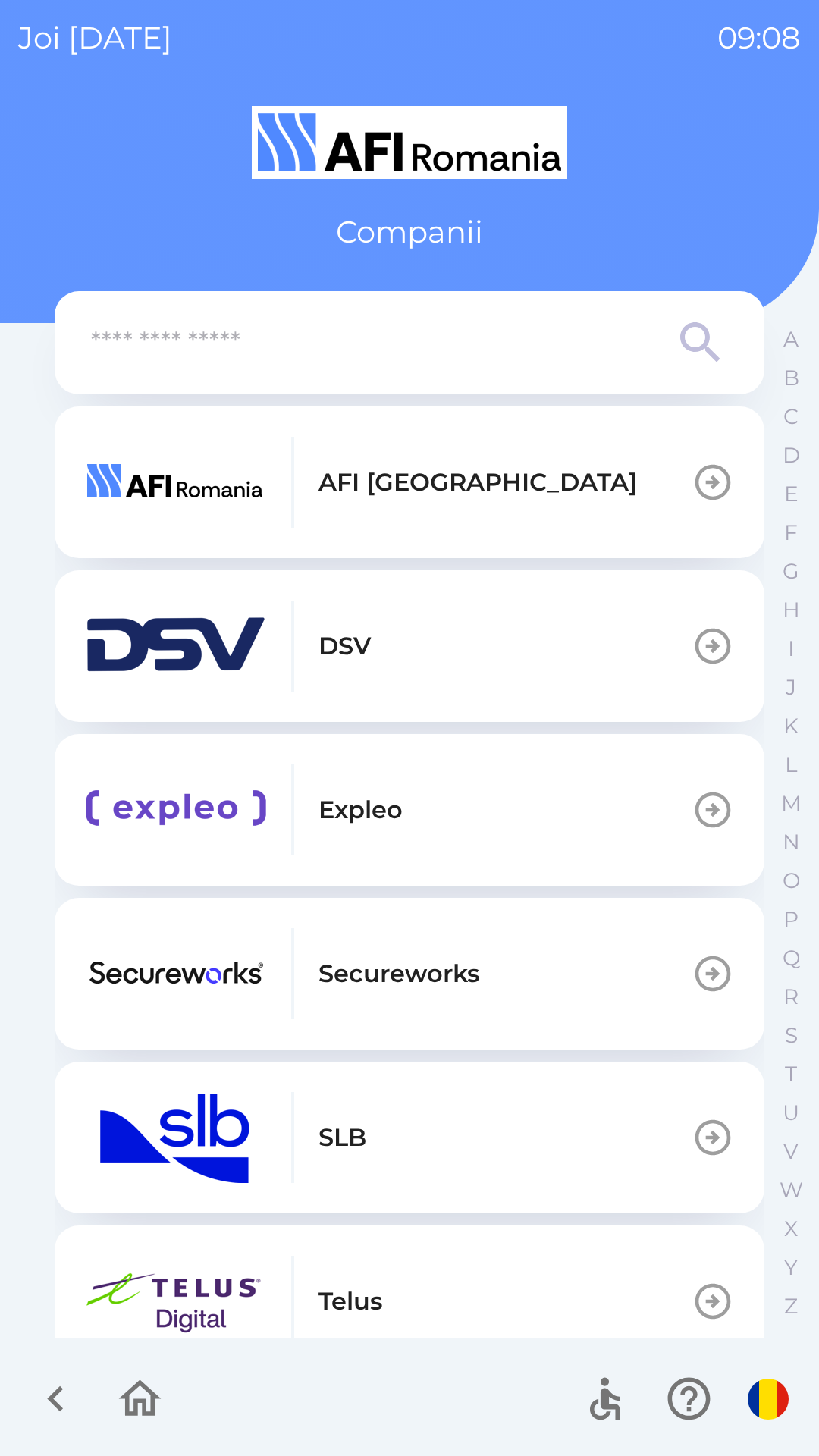
click at [151, 504] on img "button" at bounding box center [176, 482] width 182 height 91
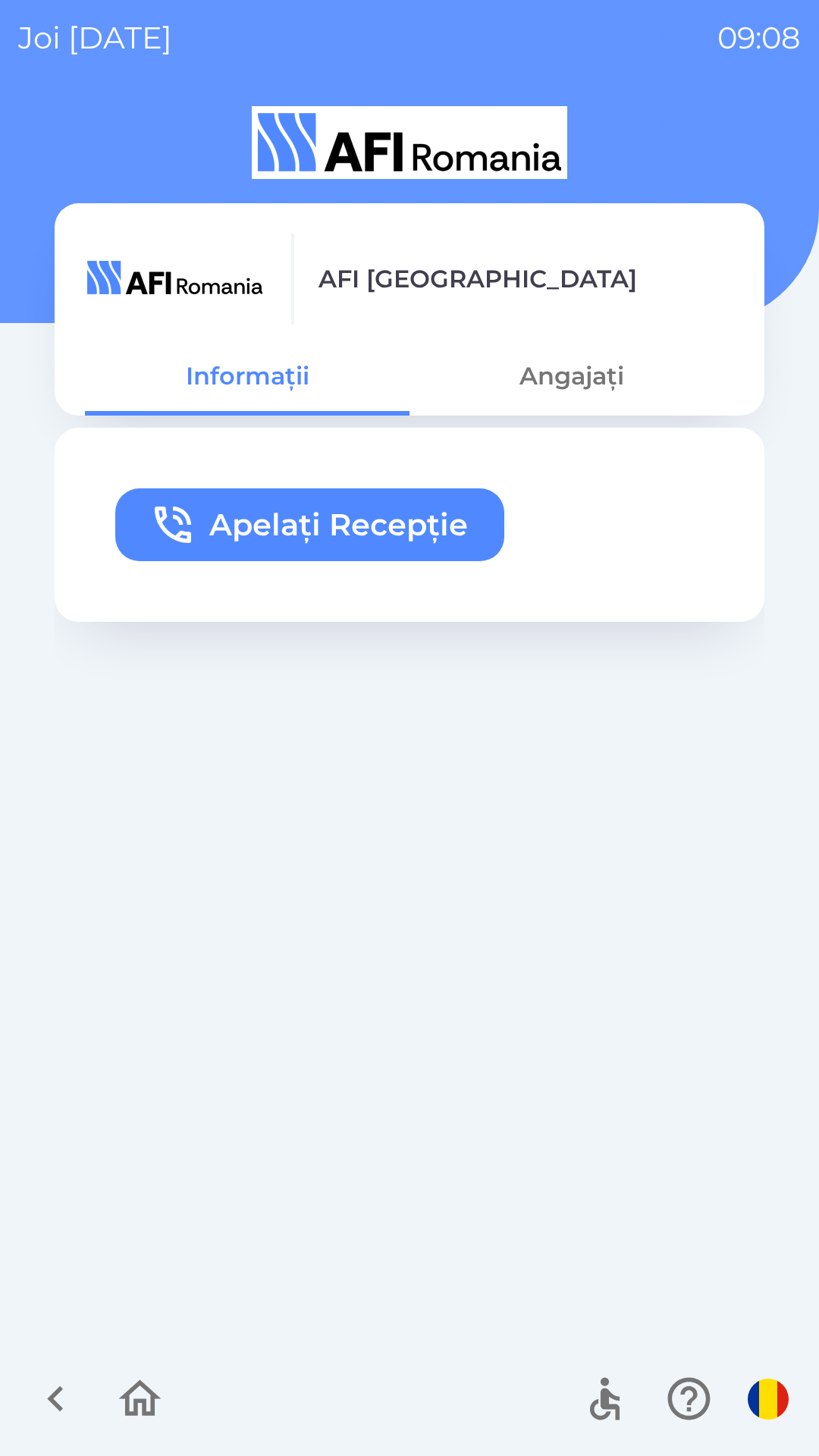
click at [55, 1420] on icon "button" at bounding box center [55, 1399] width 51 height 51
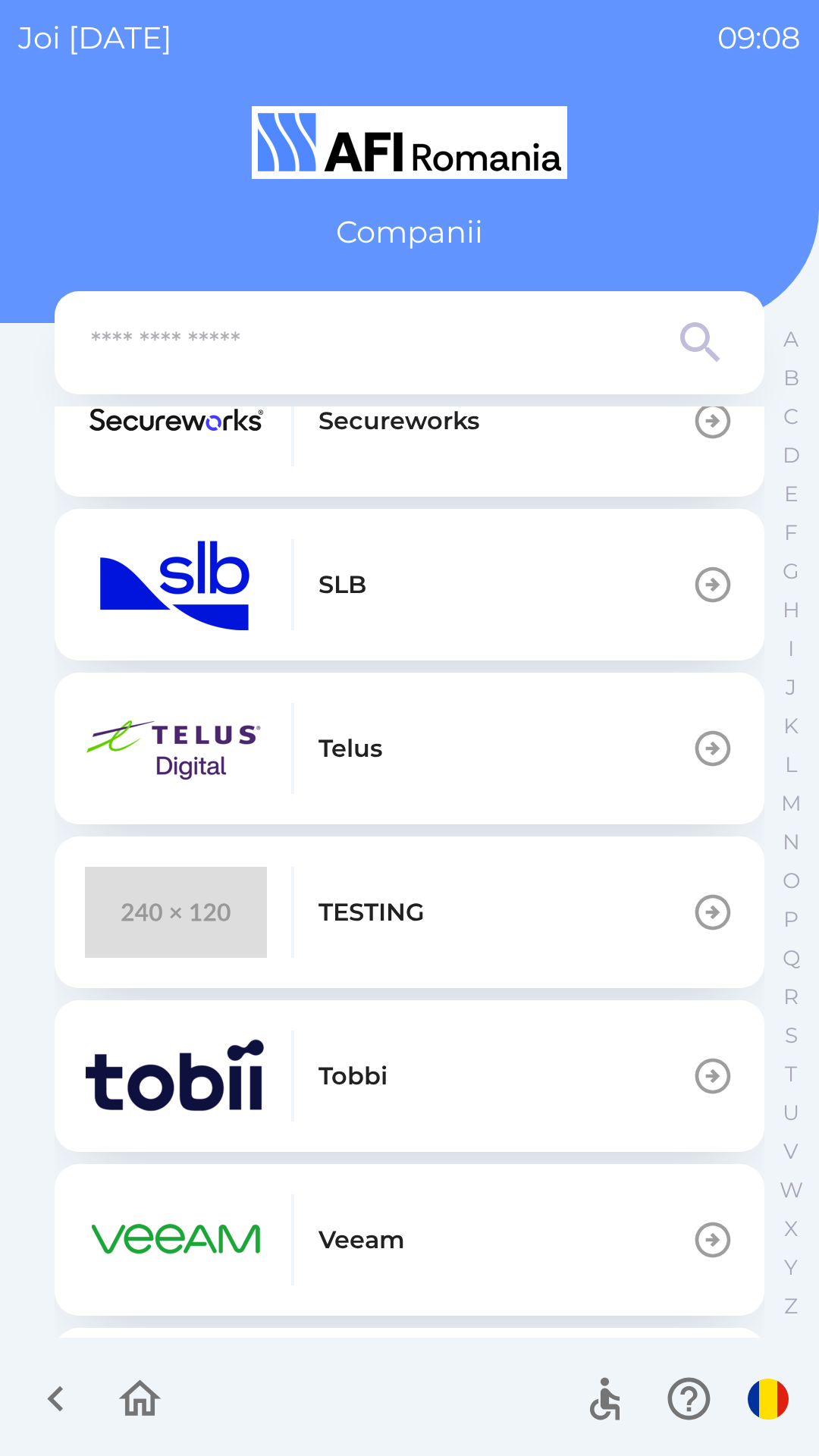
scroll to position [695, 0]
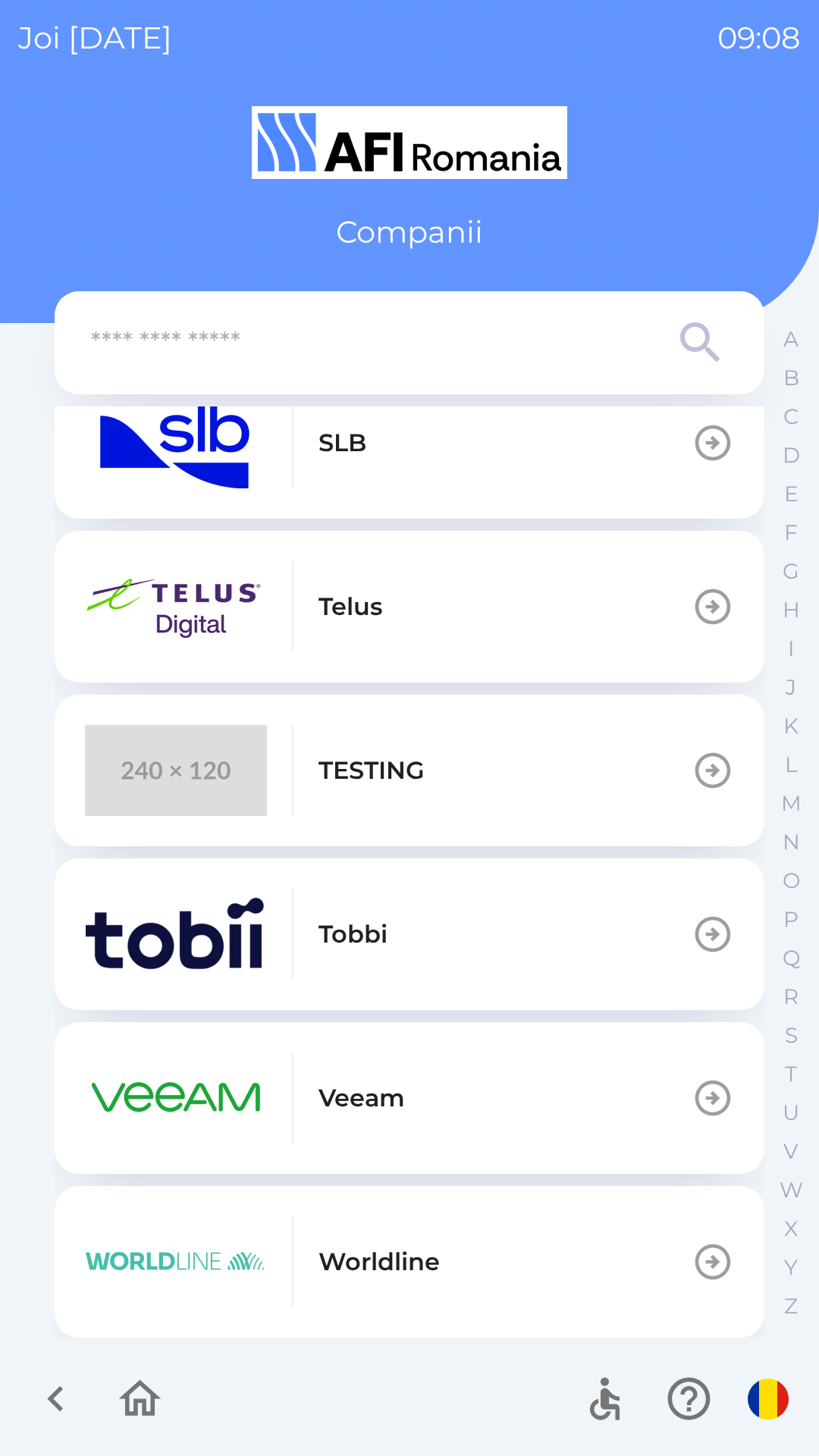
click at [116, 1256] on img "button" at bounding box center [176, 1262] width 182 height 91
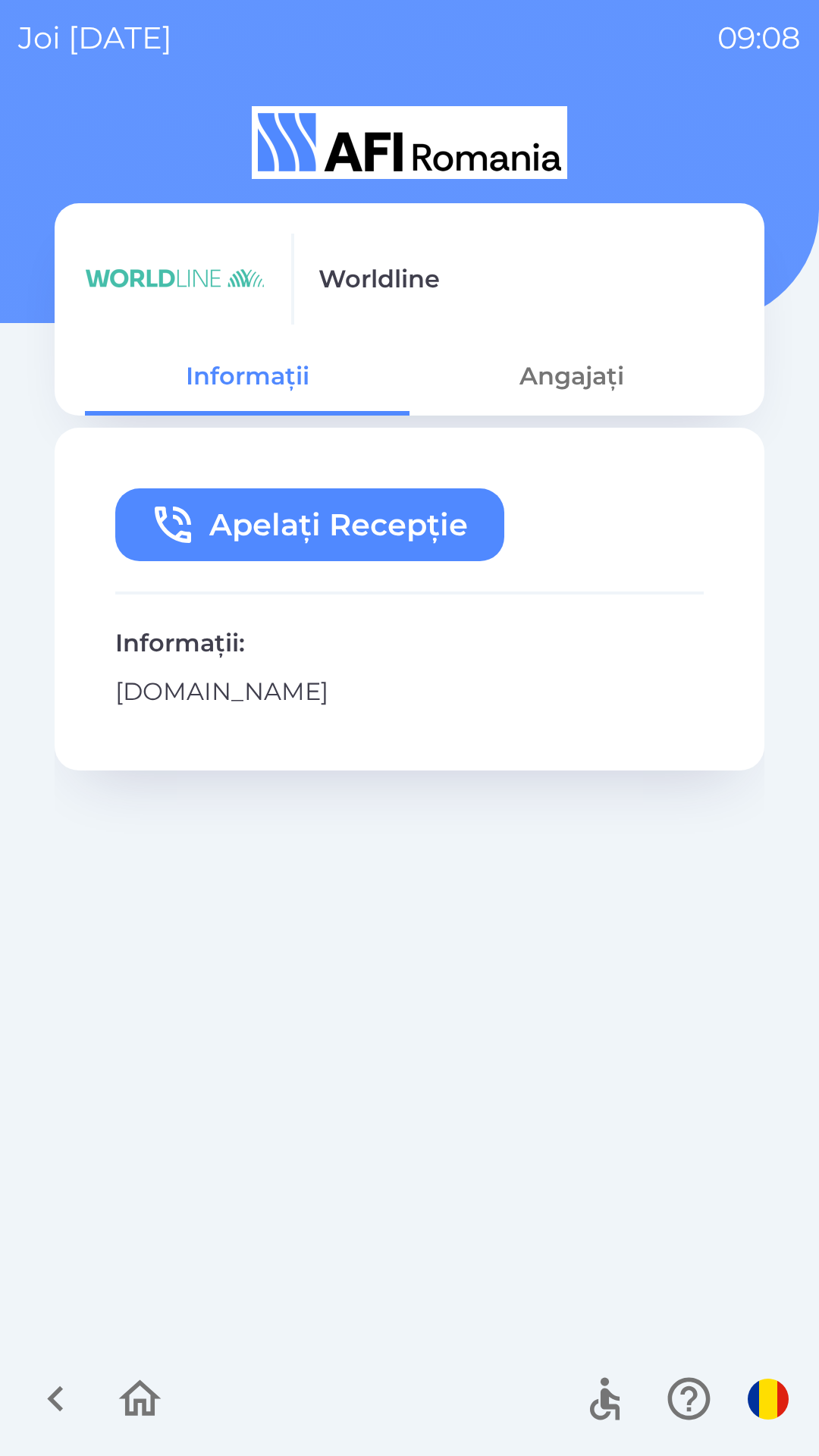
click at [30, 1373] on div at bounding box center [98, 1399] width 147 height 63
click at [41, 1389] on icon "button" at bounding box center [55, 1399] width 51 height 51
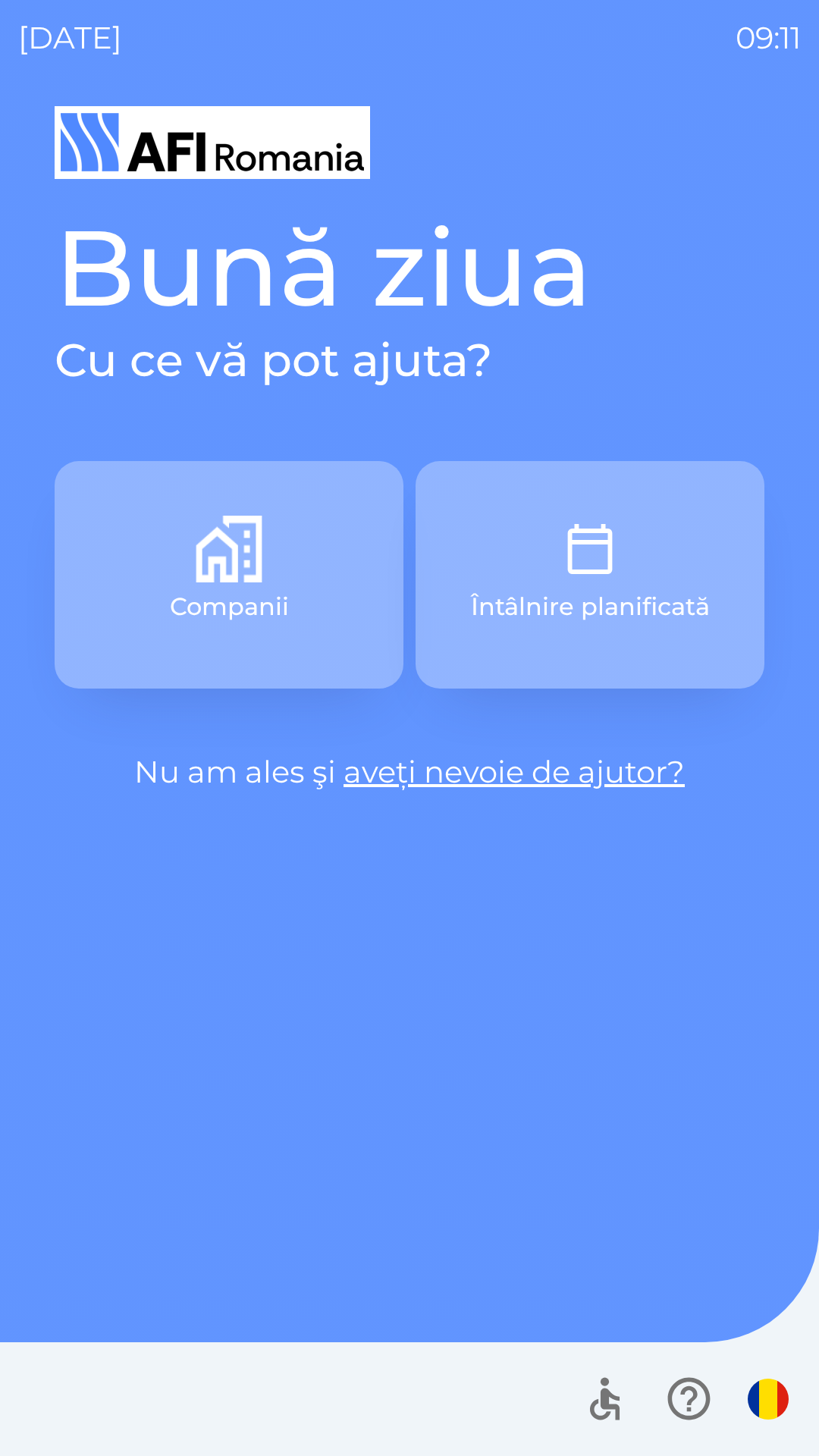
click at [509, 505] on button "Întâlnire planificată" at bounding box center [590, 575] width 349 height 228
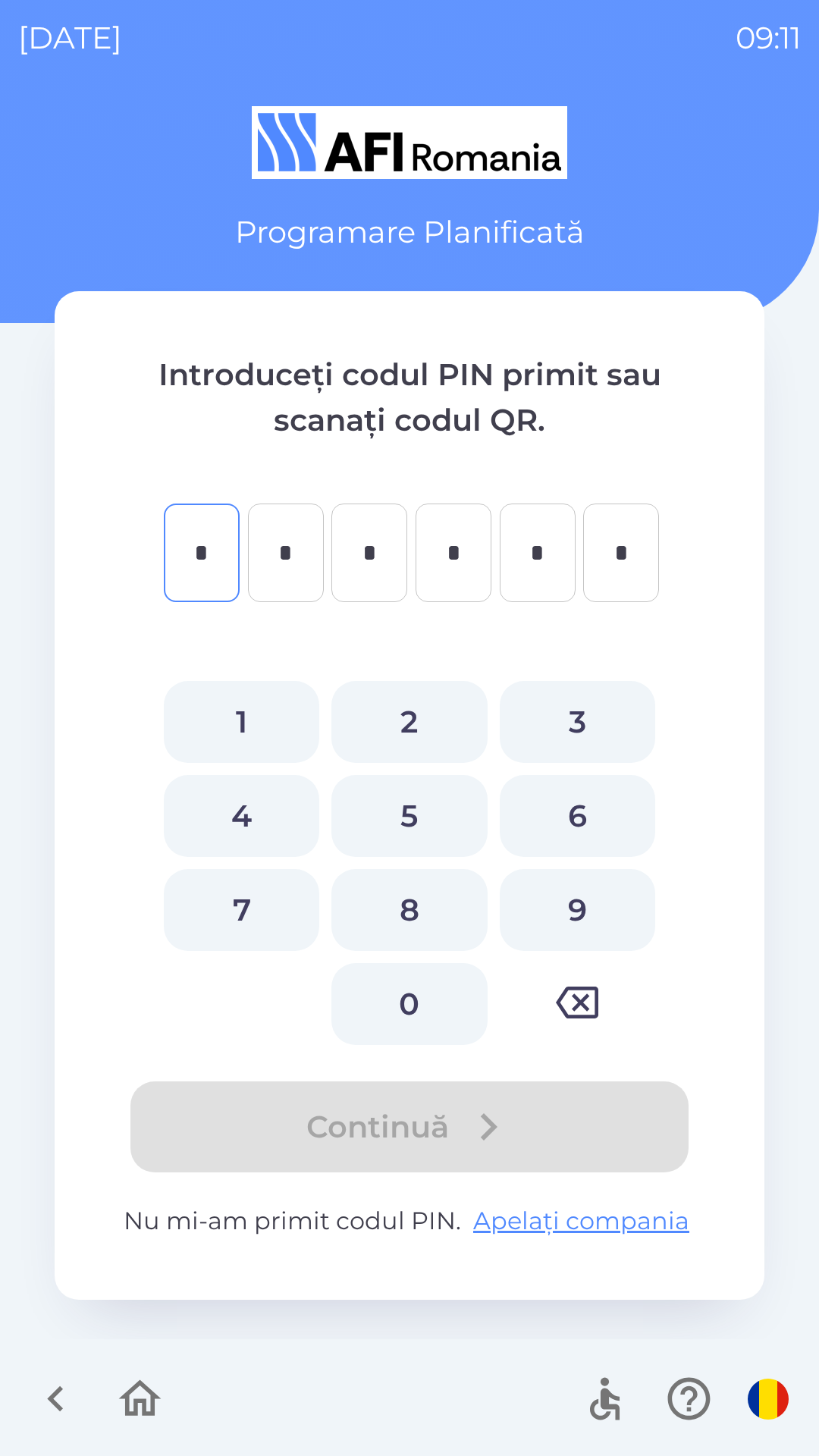
click at [121, 1409] on icon "button" at bounding box center [140, 1399] width 51 height 51
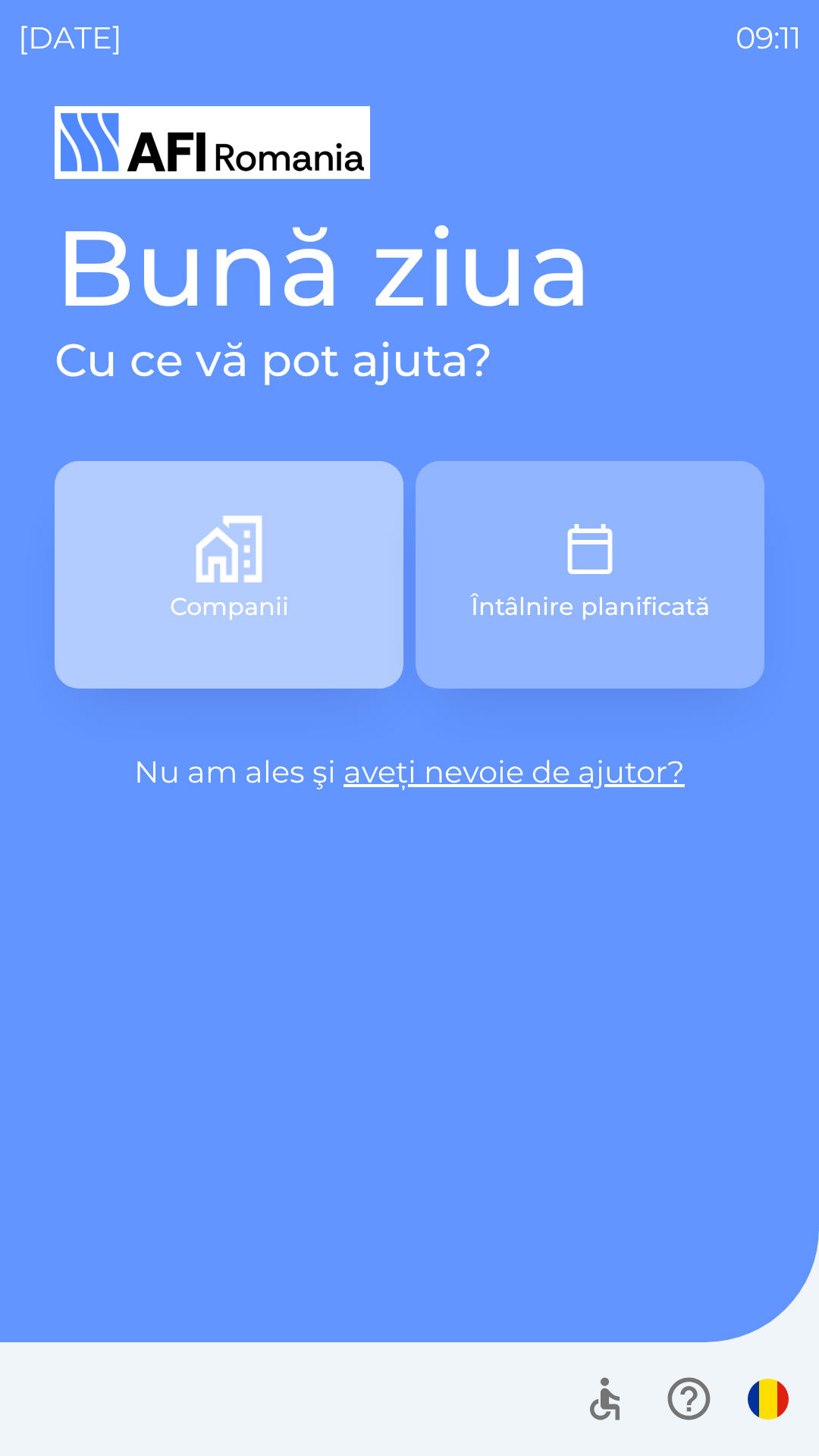
click at [166, 551] on button "Companii" at bounding box center [229, 575] width 349 height 228
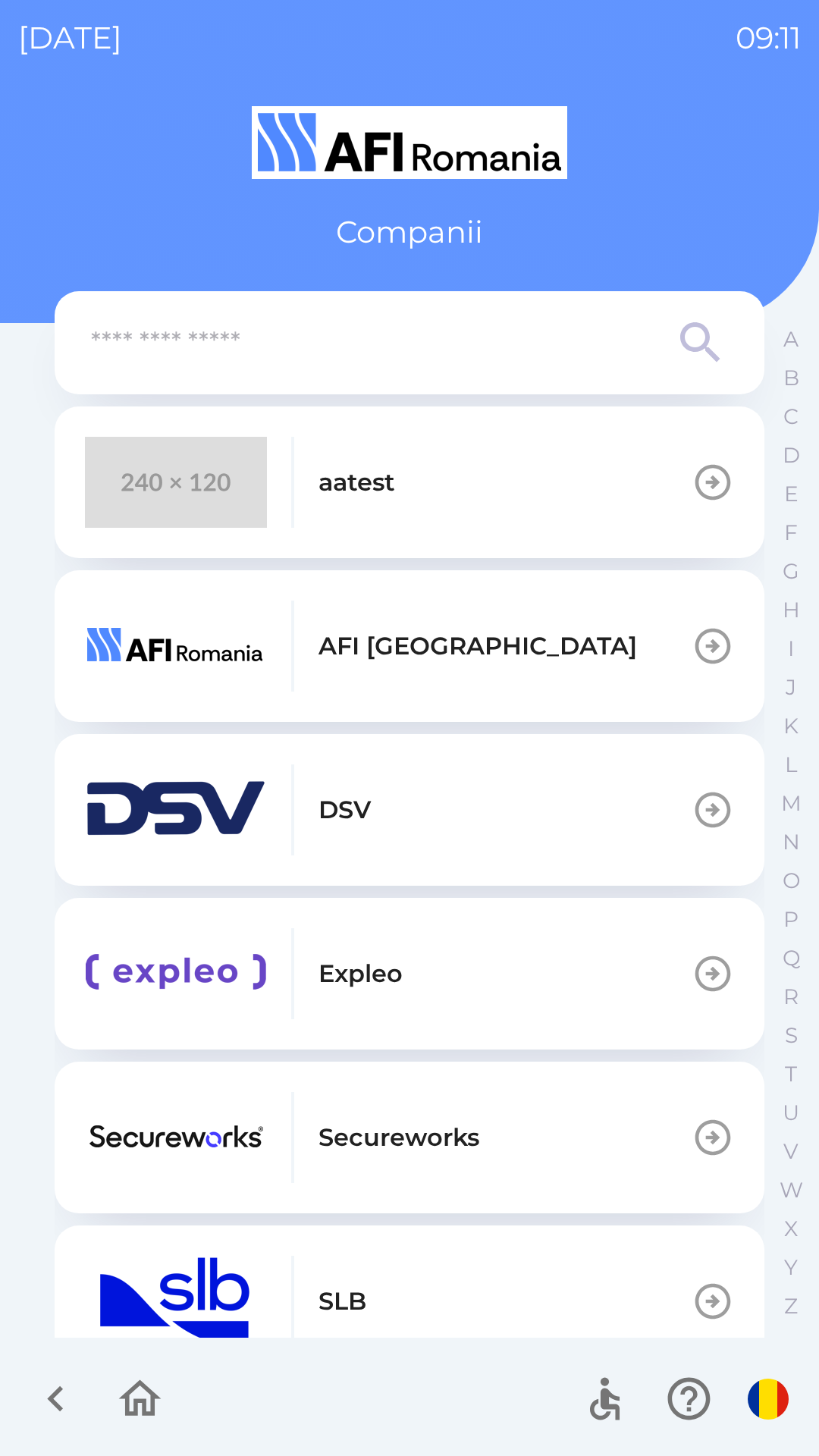
click at [194, 497] on img "button" at bounding box center [176, 482] width 182 height 91
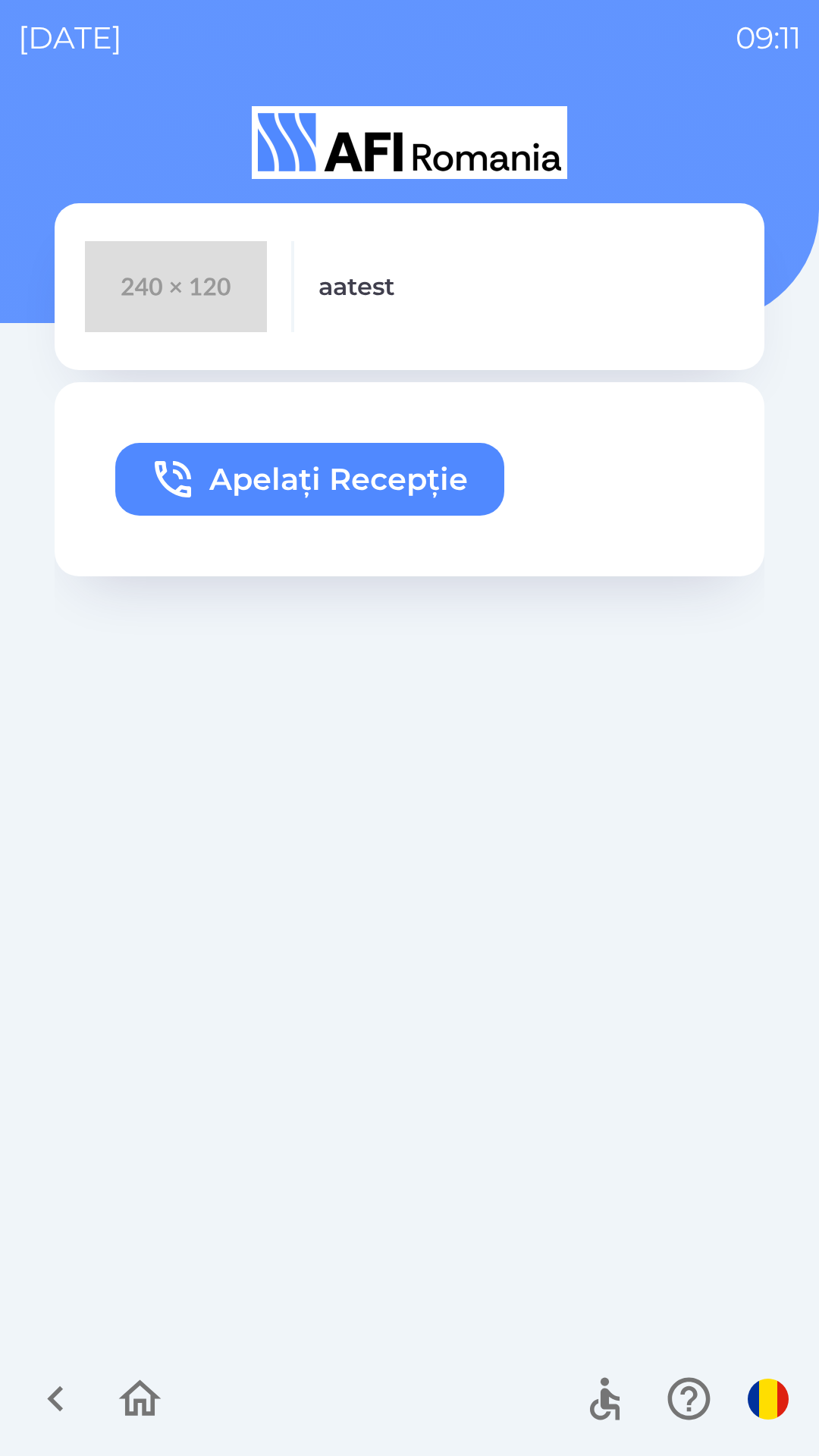
click at [201, 465] on button "Apelați Recepție" at bounding box center [310, 479] width 389 height 73
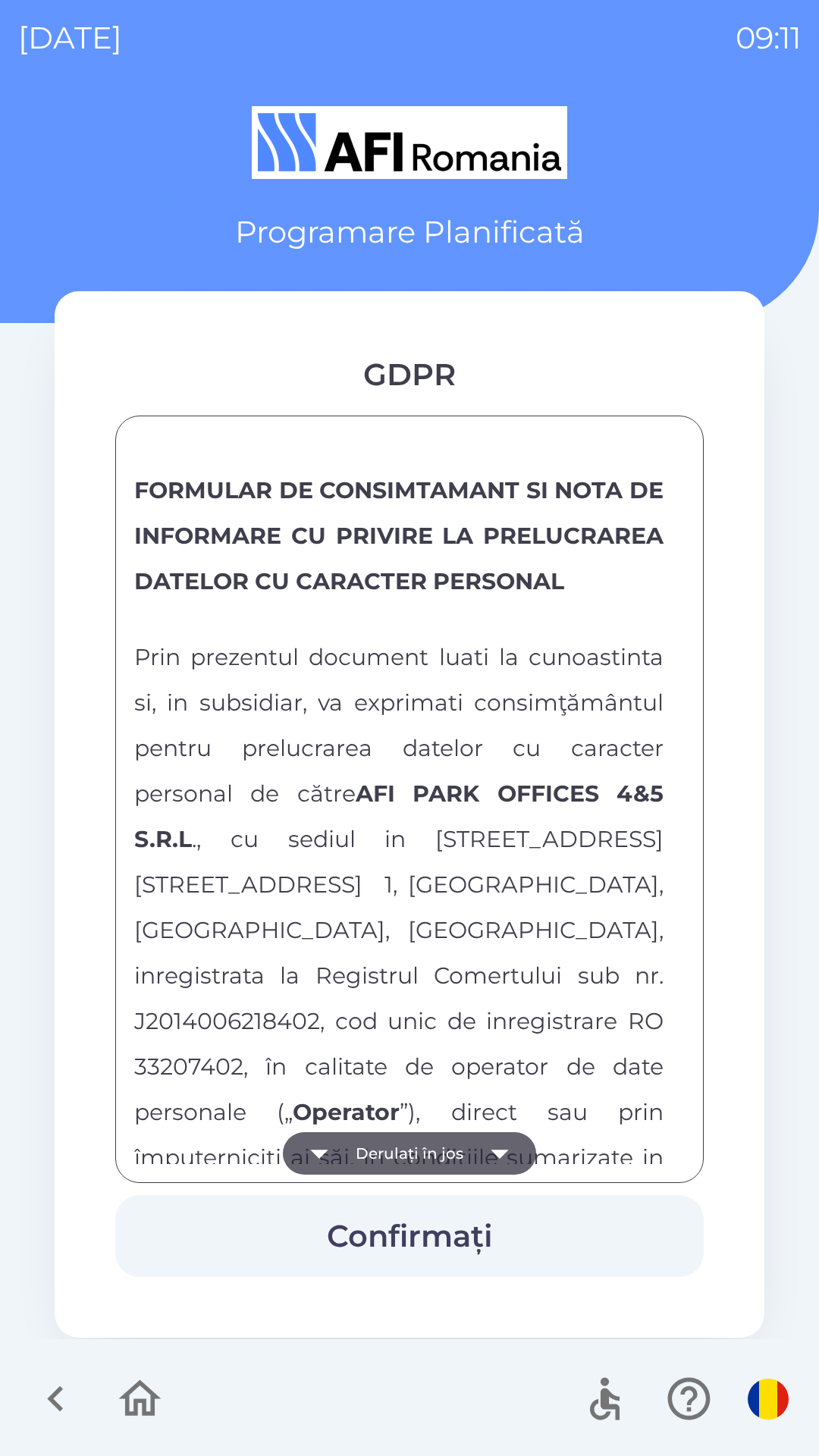
click at [332, 1149] on icon "button" at bounding box center [319, 1153] width 42 height 42
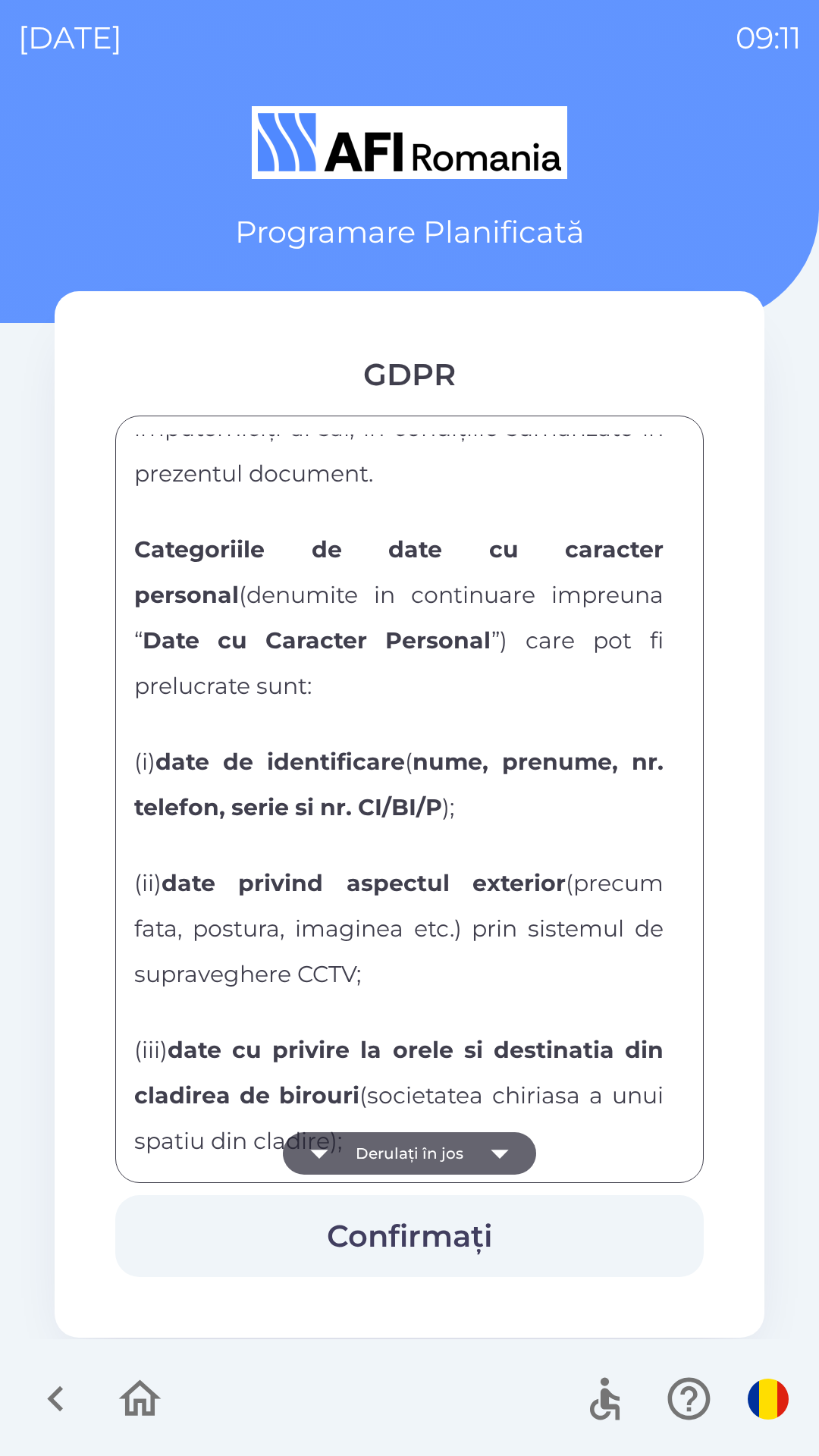
click at [333, 1146] on icon "button" at bounding box center [319, 1153] width 42 height 42
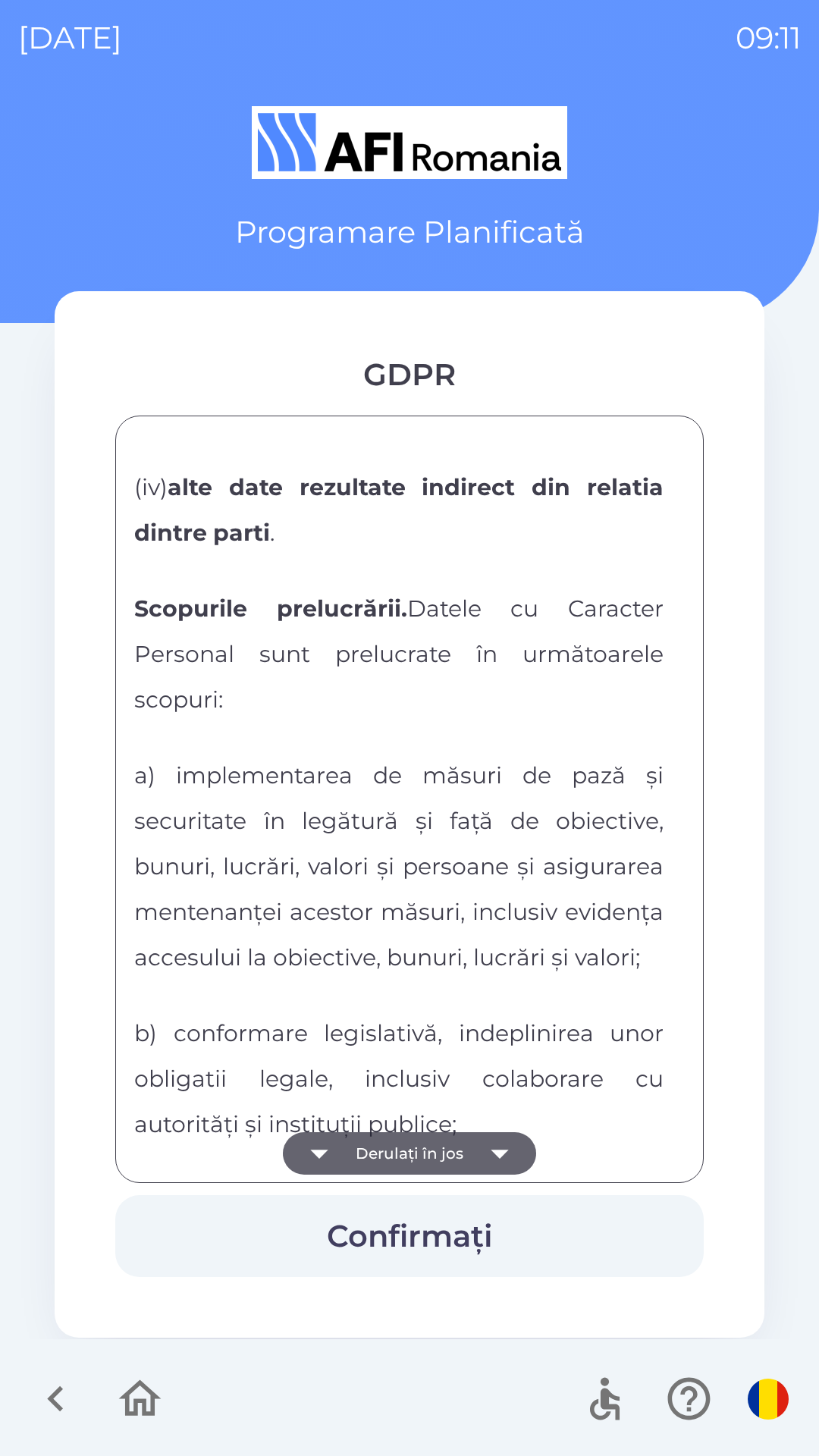
click at [337, 1143] on icon "button" at bounding box center [319, 1153] width 42 height 42
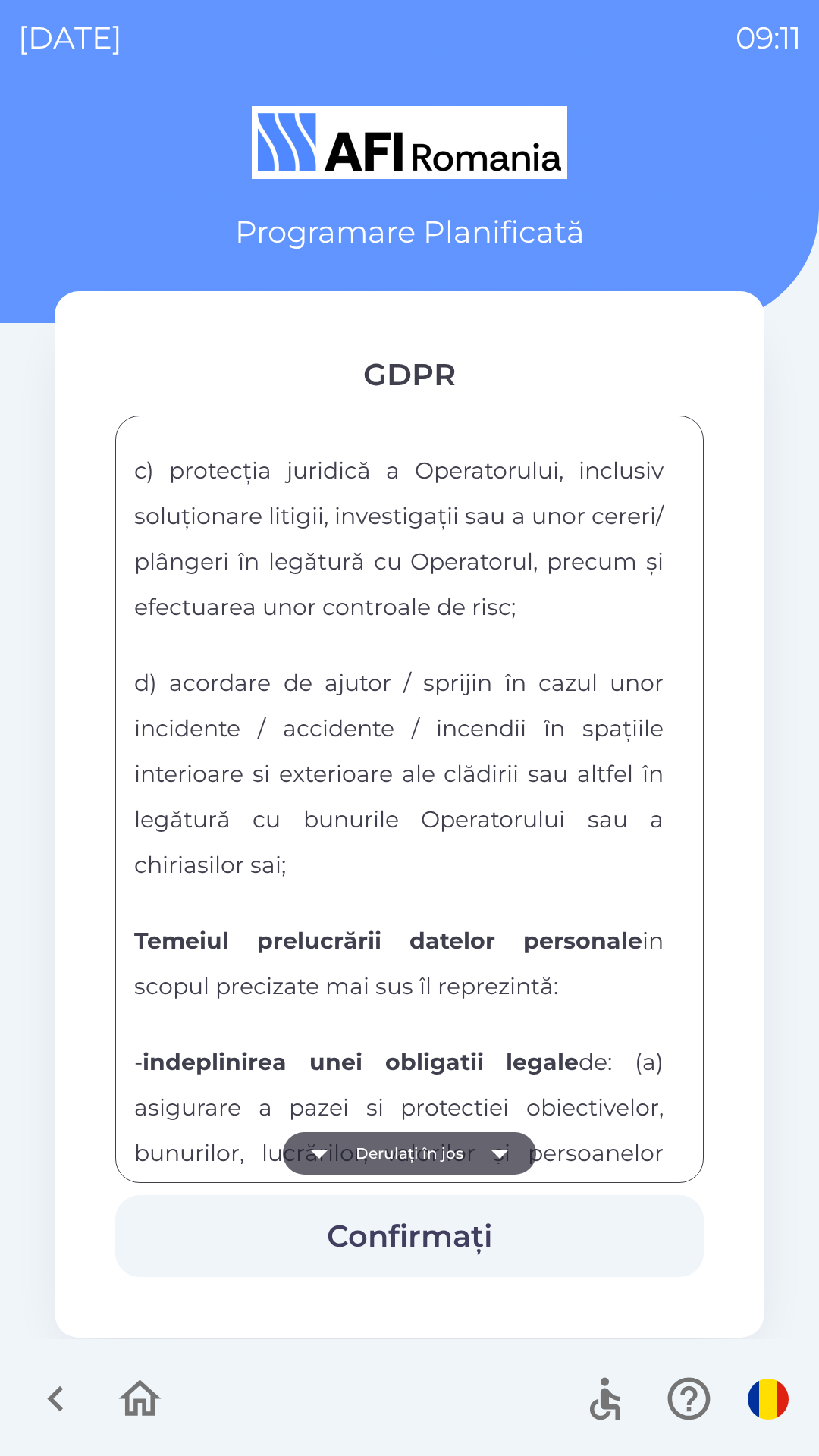
click at [338, 1141] on icon "button" at bounding box center [319, 1153] width 42 height 42
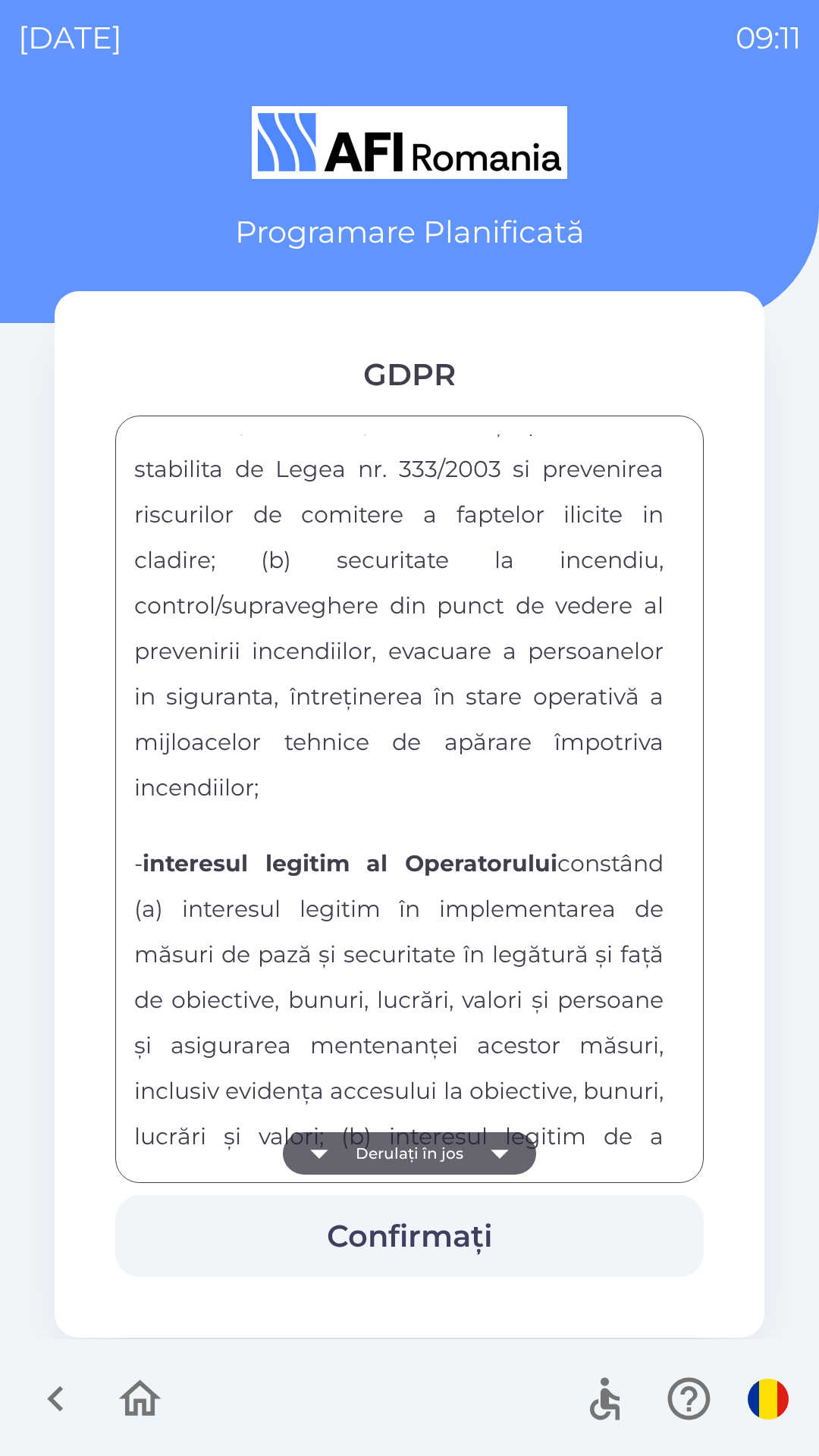
click at [338, 1142] on icon "button" at bounding box center [319, 1153] width 42 height 42
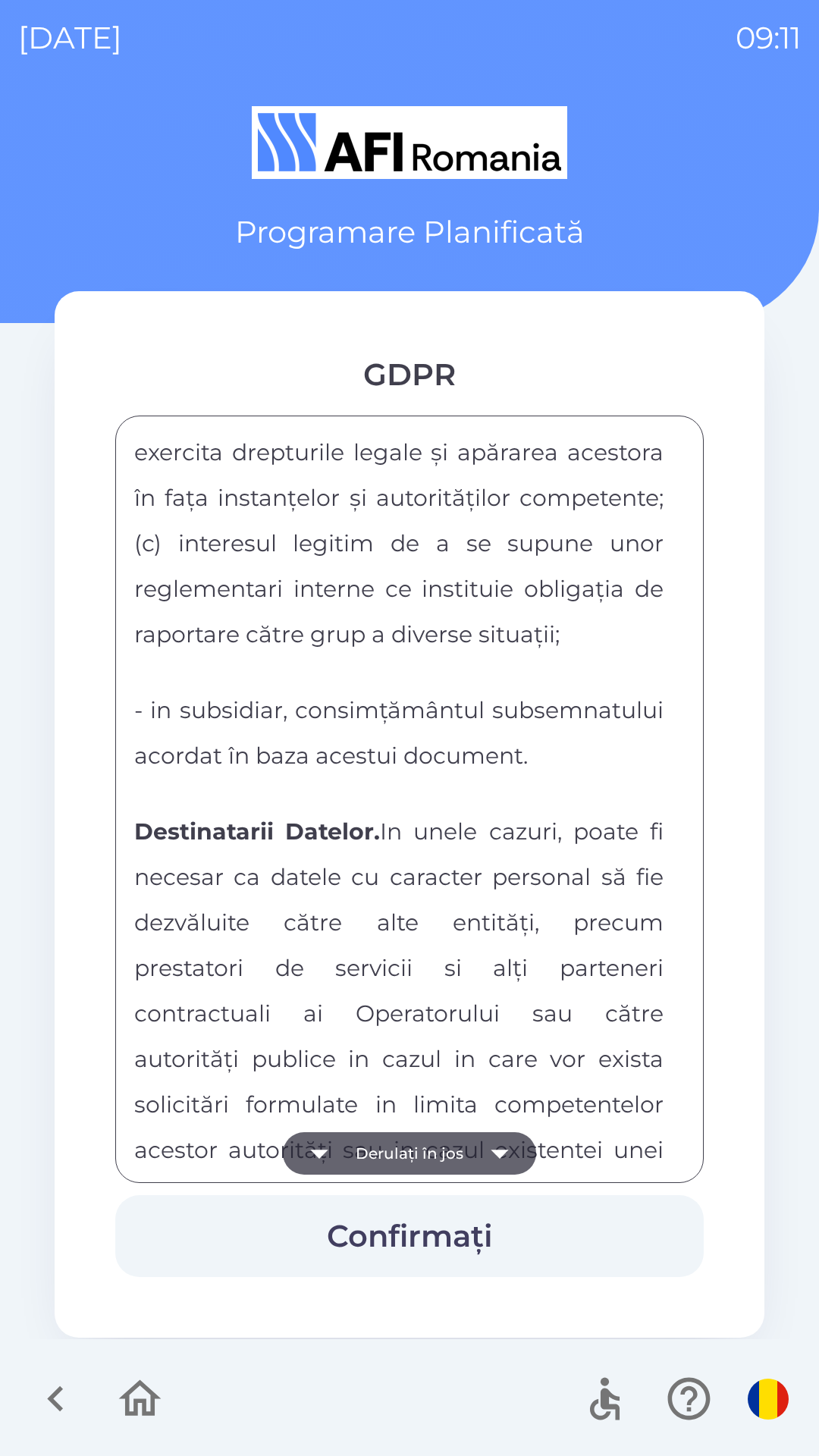
click at [347, 1141] on button "Derulați în jos" at bounding box center [410, 1153] width 254 height 42
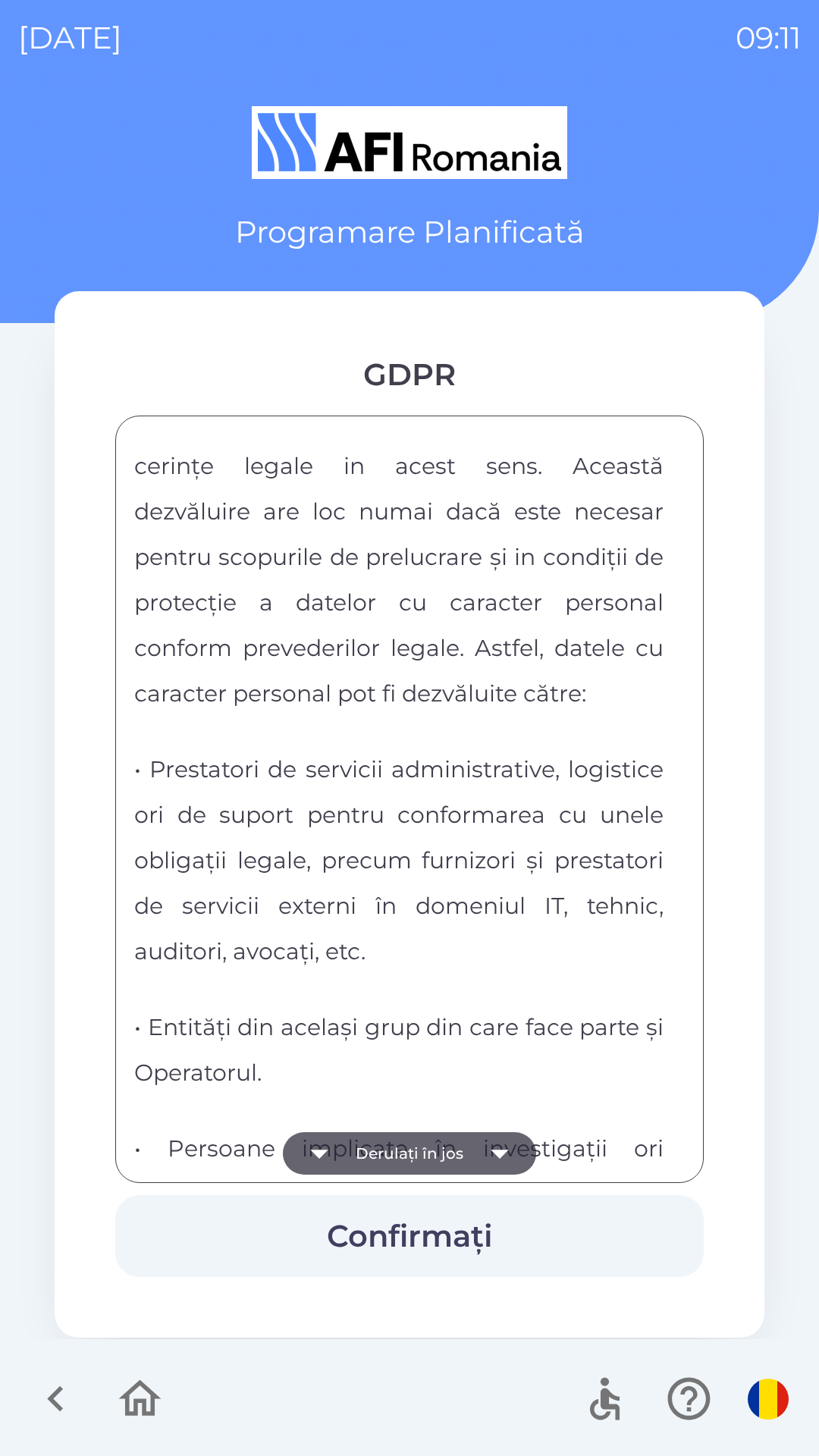
click at [347, 1142] on button "Derulați în jos" at bounding box center [410, 1153] width 254 height 42
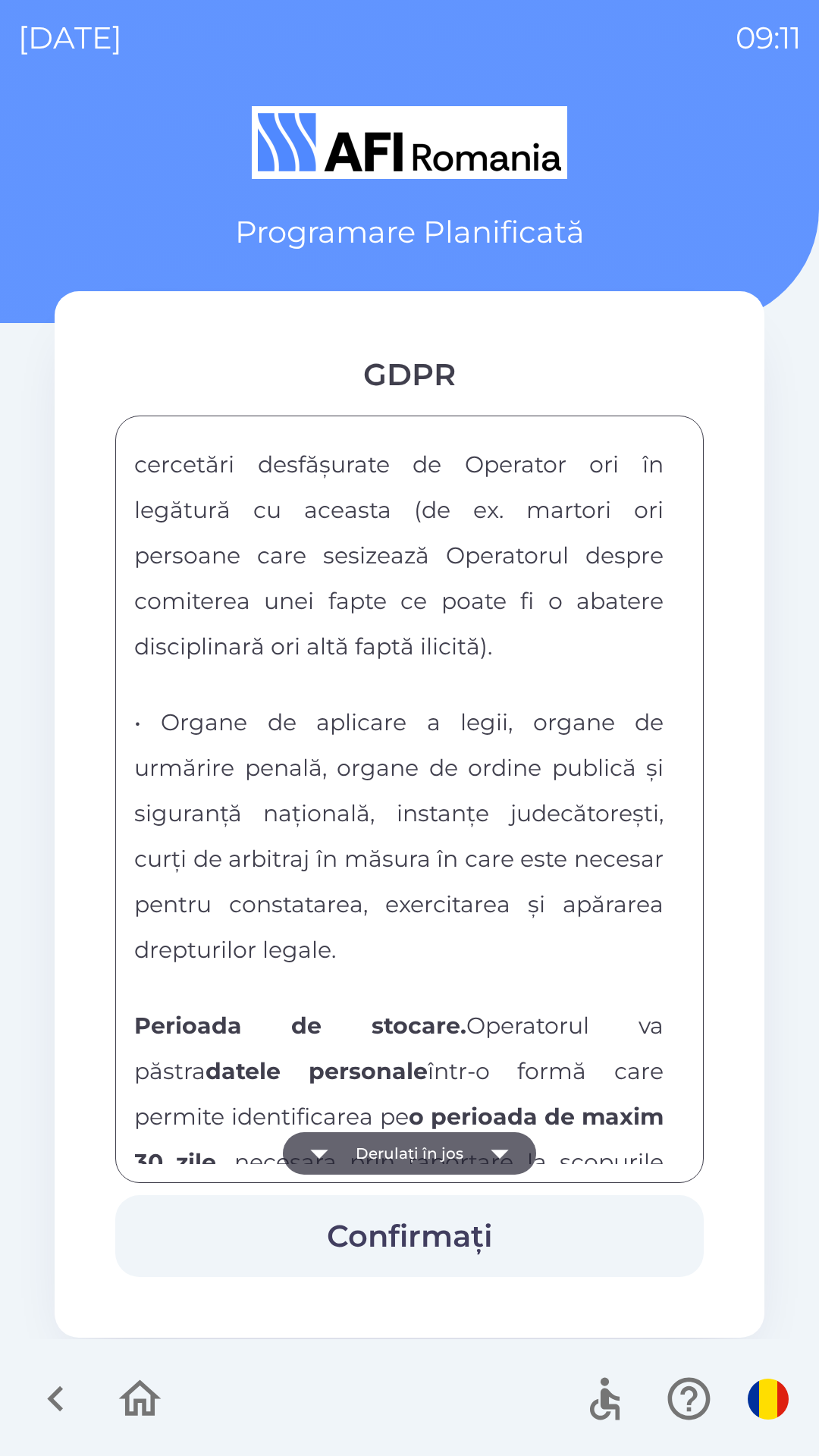
click at [348, 1144] on button "Derulați în jos" at bounding box center [410, 1153] width 254 height 42
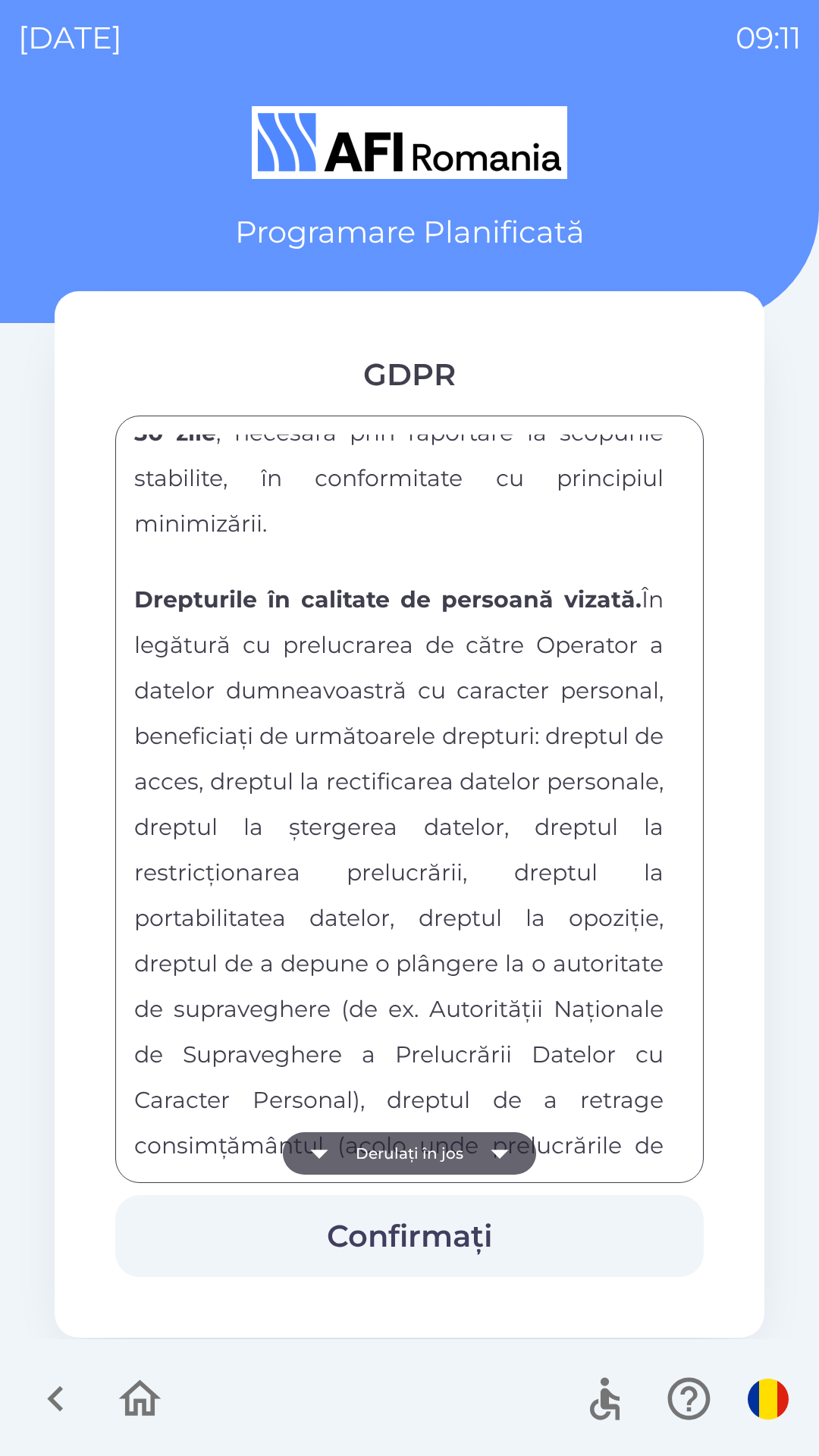
click at [340, 1149] on icon "button" at bounding box center [319, 1153] width 42 height 42
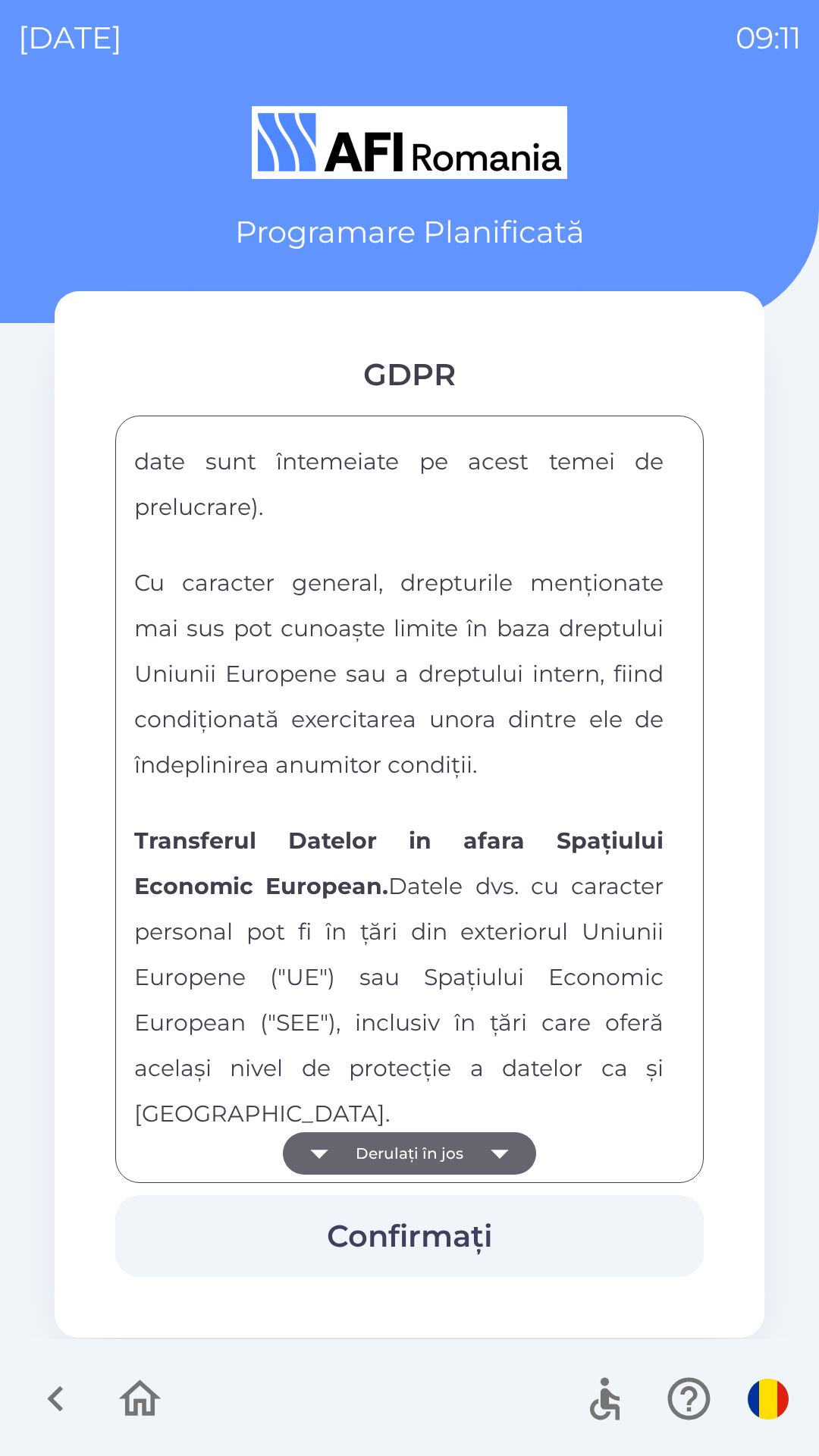
click at [347, 1149] on button "Derulați în jos" at bounding box center [410, 1153] width 254 height 42
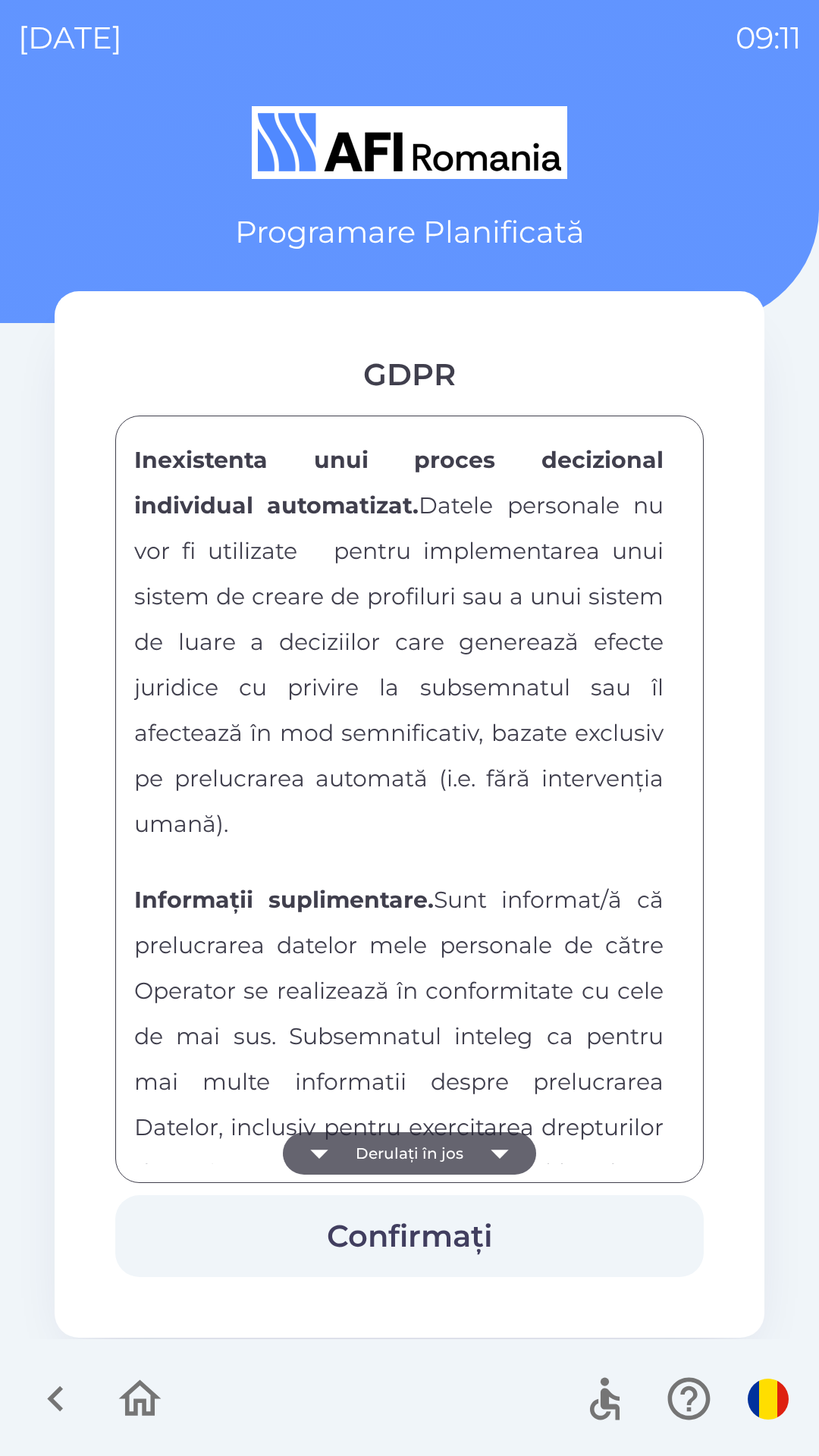
click at [347, 1155] on button "Derulați în jos" at bounding box center [410, 1153] width 254 height 42
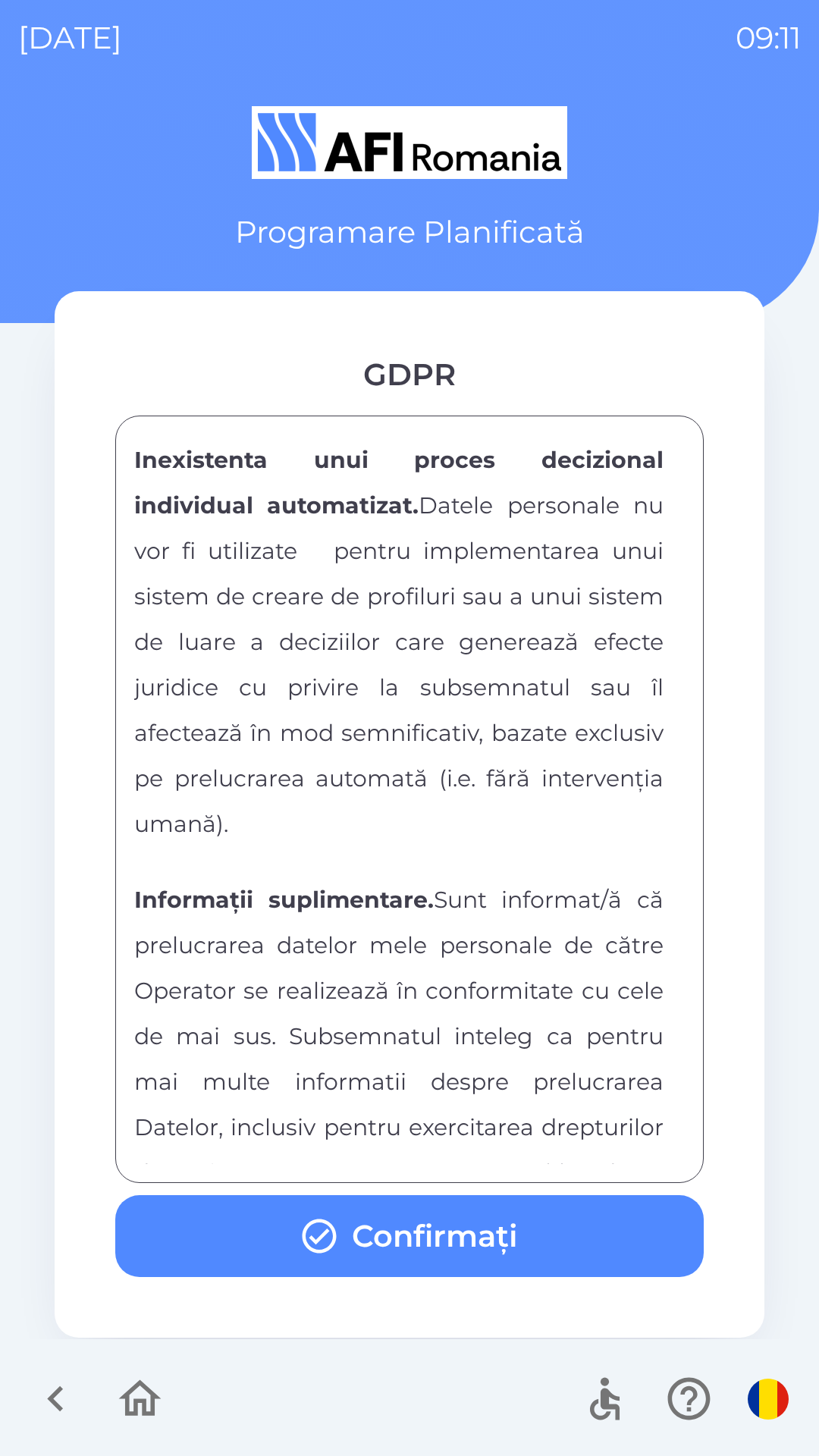
scroll to position [7977, 0]
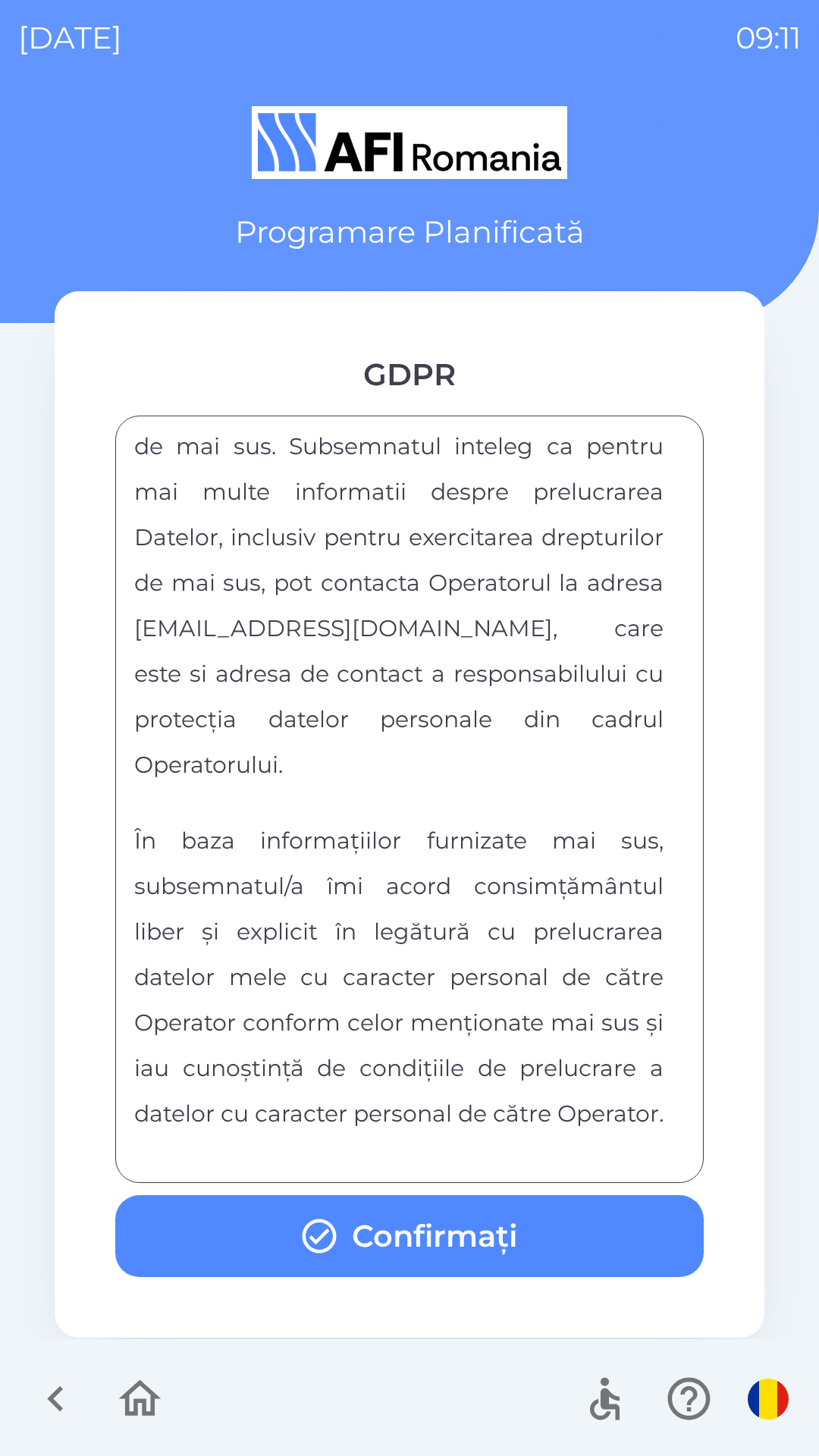
click at [347, 1148] on div "FORMULAR DE CONSIMTAMANT SI NOTA DE INFORMARE CU PRIVIRE LA PRELUCRAREA DATELOR…" at bounding box center [410, 799] width 550 height 730
click at [292, 1238] on button "Confirmați" at bounding box center [410, 1236] width 589 height 82
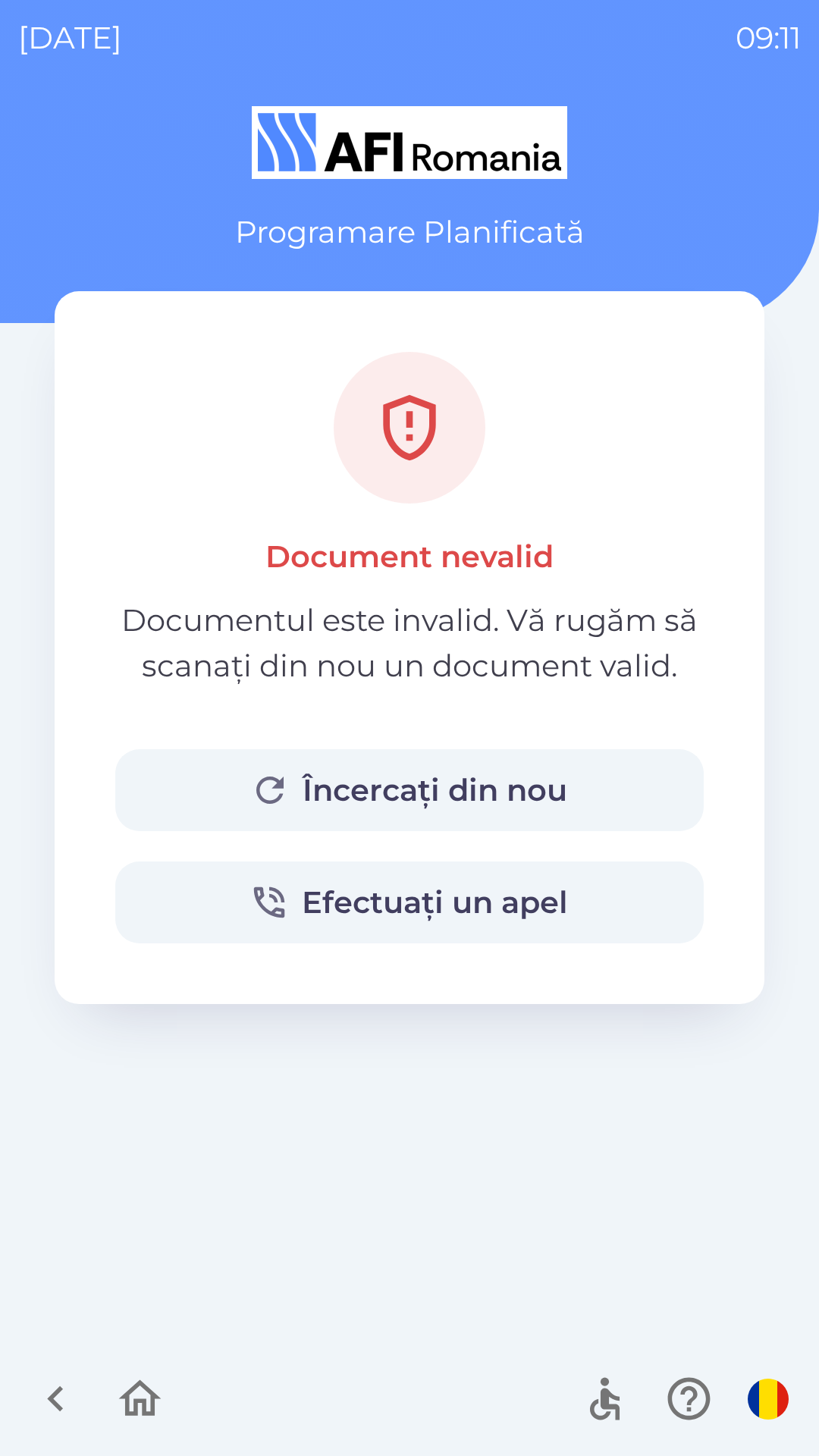
click at [242, 786] on button "Încercați din nou" at bounding box center [410, 790] width 589 height 82
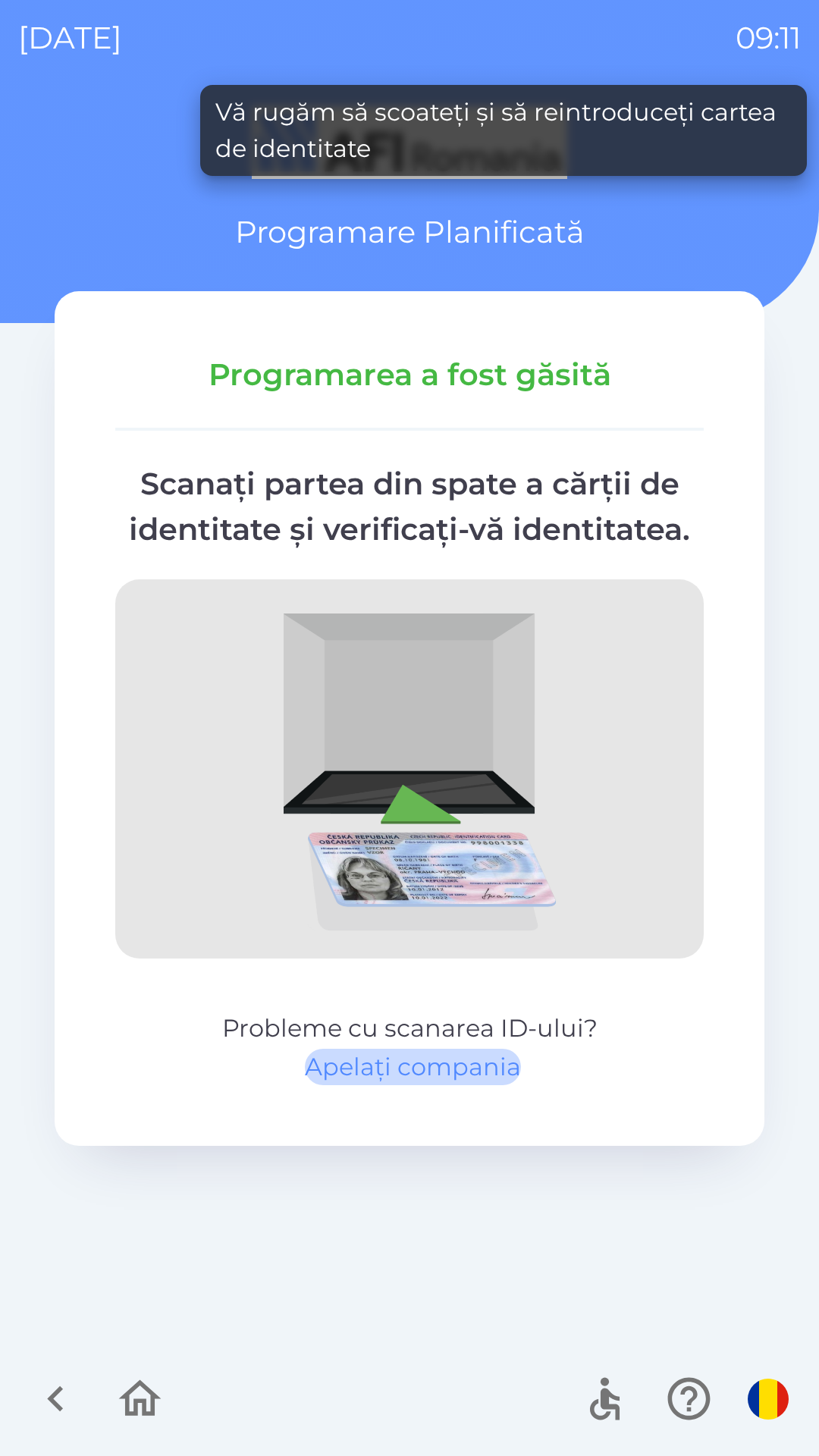
click at [370, 1066] on button "Apelați compania" at bounding box center [413, 1067] width 216 height 36
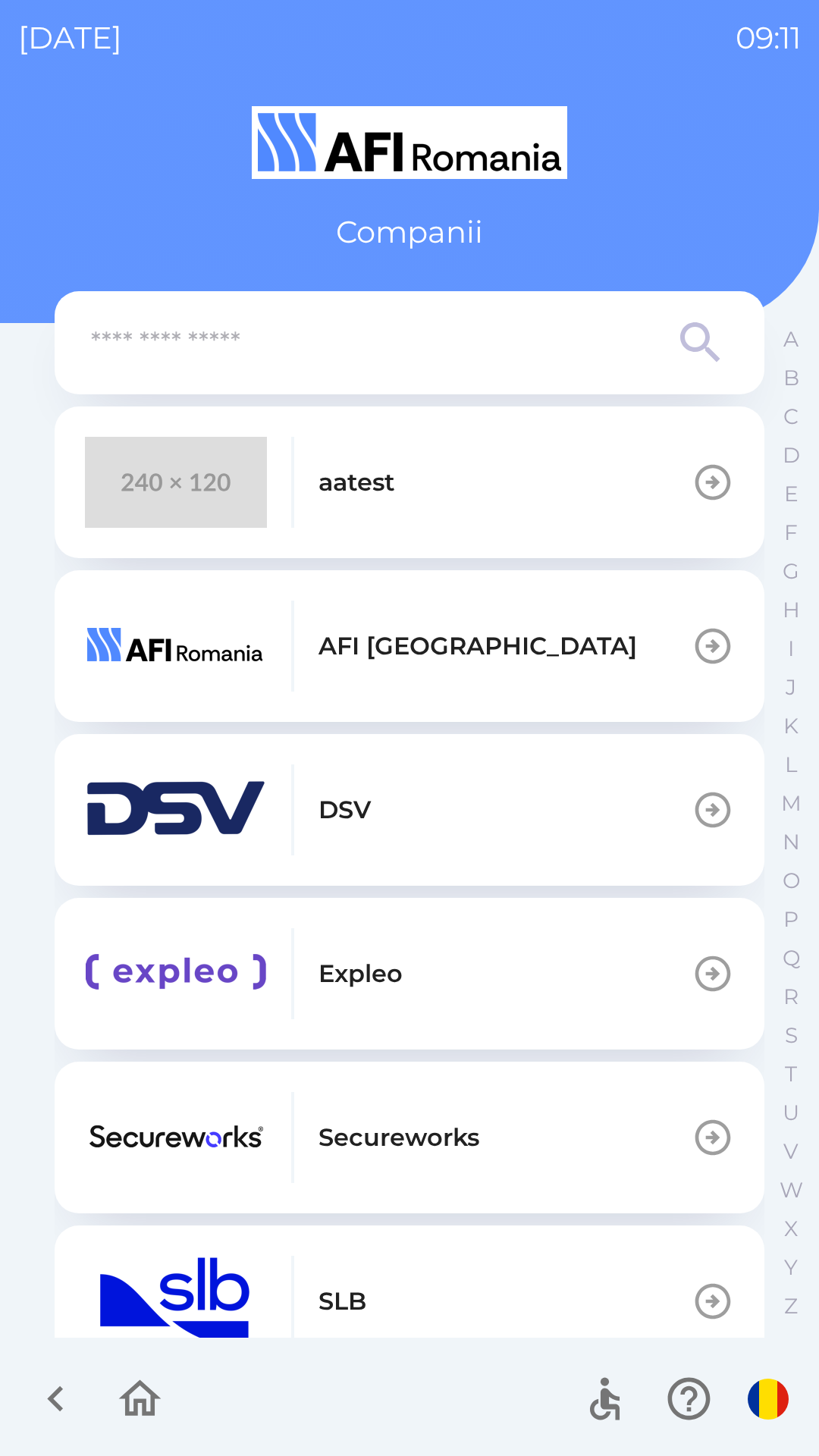
click at [45, 1397] on icon "button" at bounding box center [55, 1399] width 51 height 51
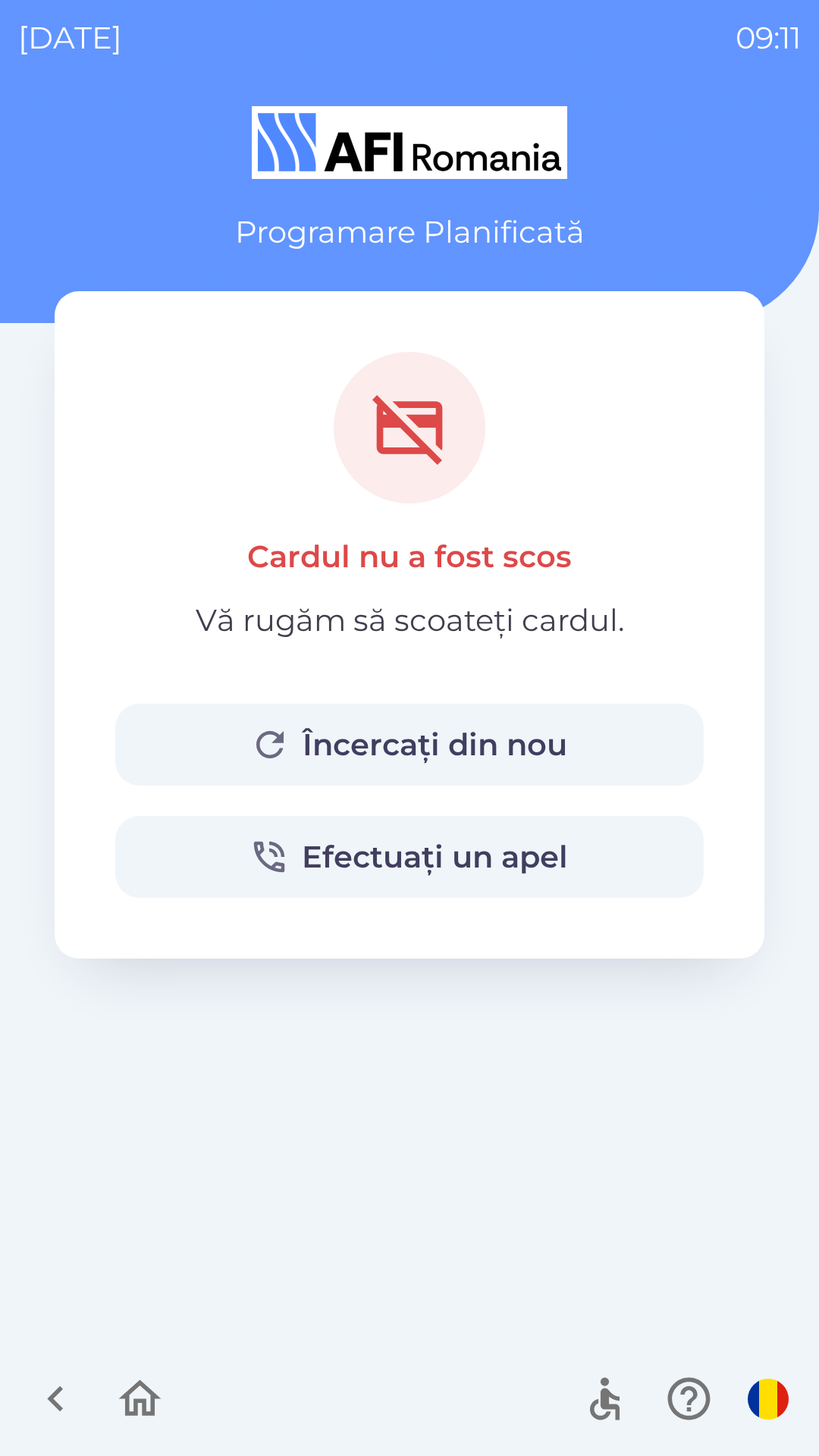
click at [57, 1409] on icon "button" at bounding box center [55, 1399] width 51 height 51
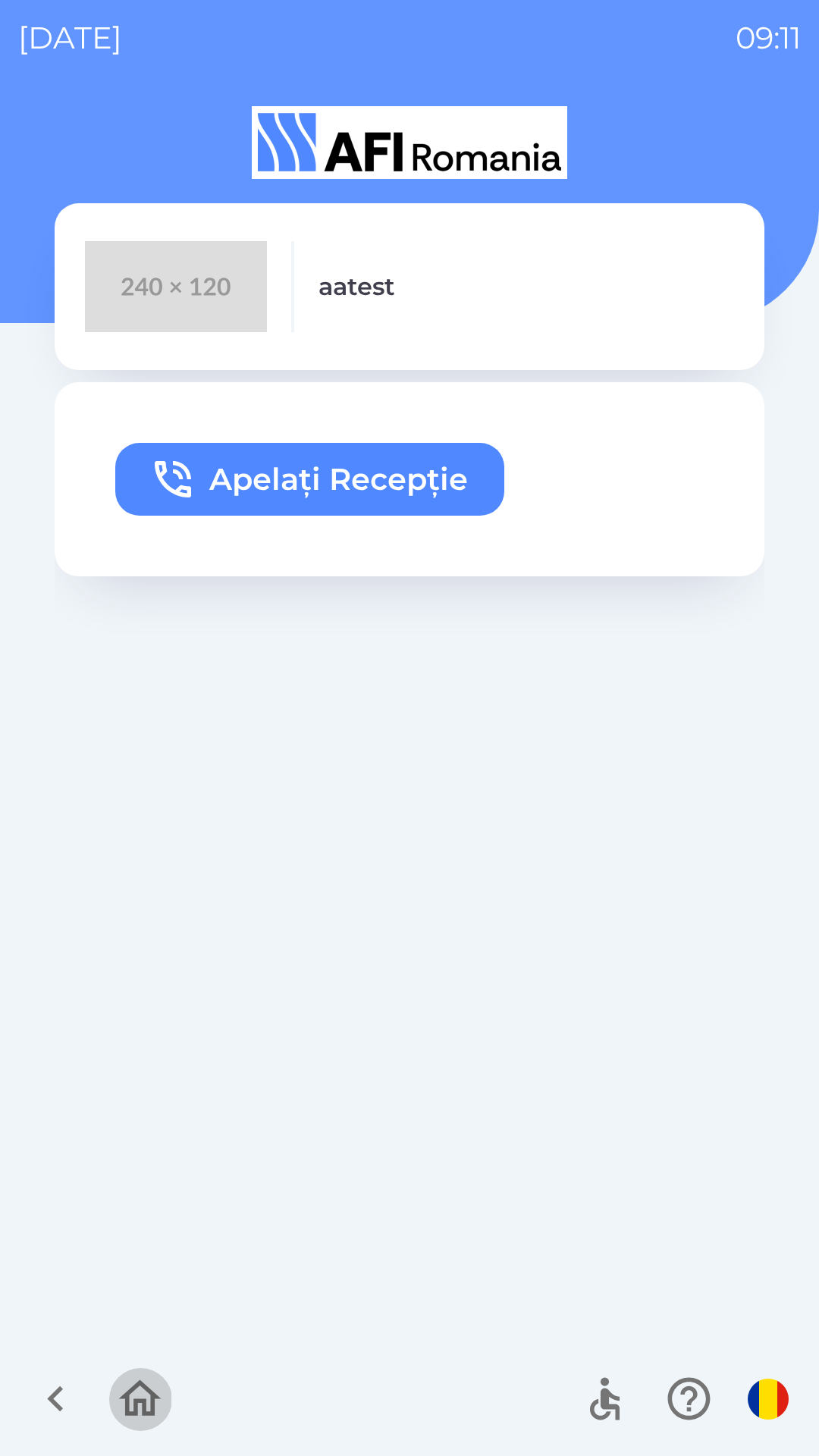
click at [134, 1388] on icon "button" at bounding box center [140, 1398] width 42 height 36
